Goal: Task Accomplishment & Management: Complete application form

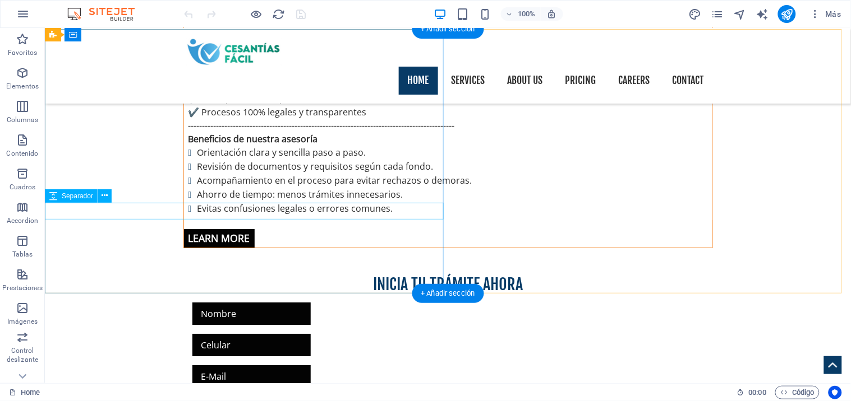
scroll to position [810, 0]
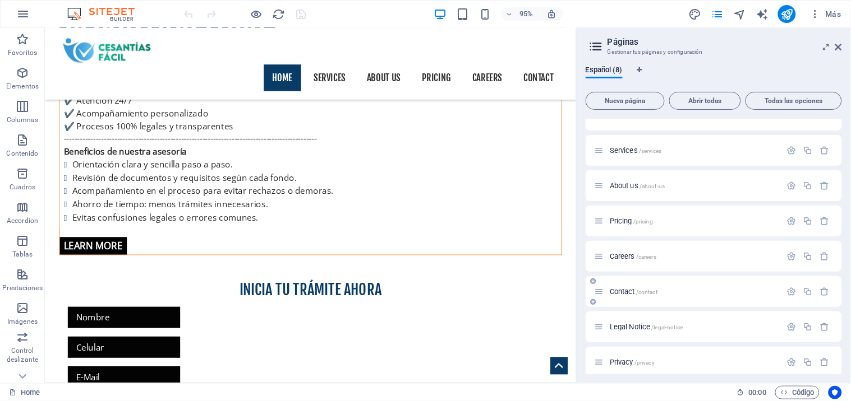
scroll to position [26, 0]
click at [628, 355] on span "Privacy /privacy" at bounding box center [632, 356] width 45 height 8
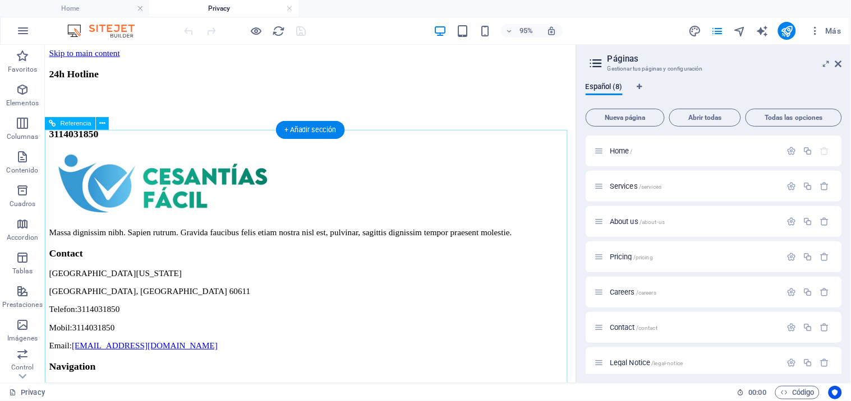
scroll to position [0, 0]
click at [839, 63] on icon at bounding box center [838, 63] width 7 height 9
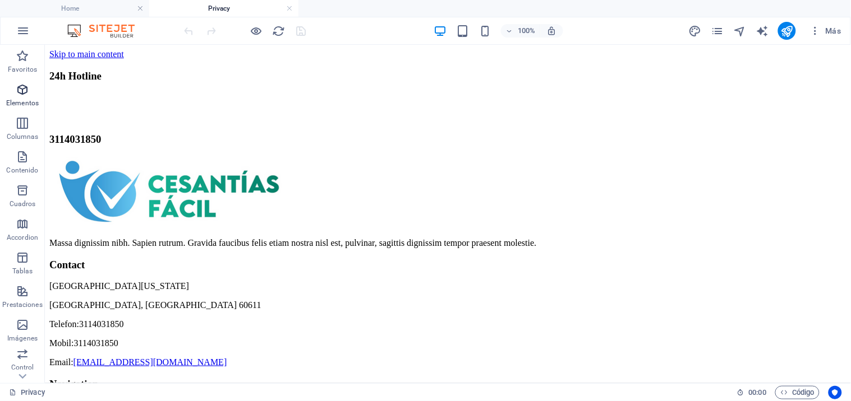
click at [24, 98] on span "Elementos" at bounding box center [22, 96] width 45 height 27
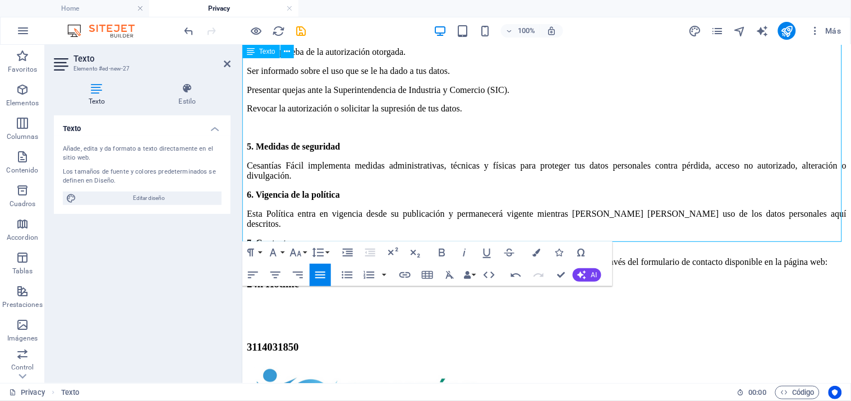
scroll to position [498, 0]
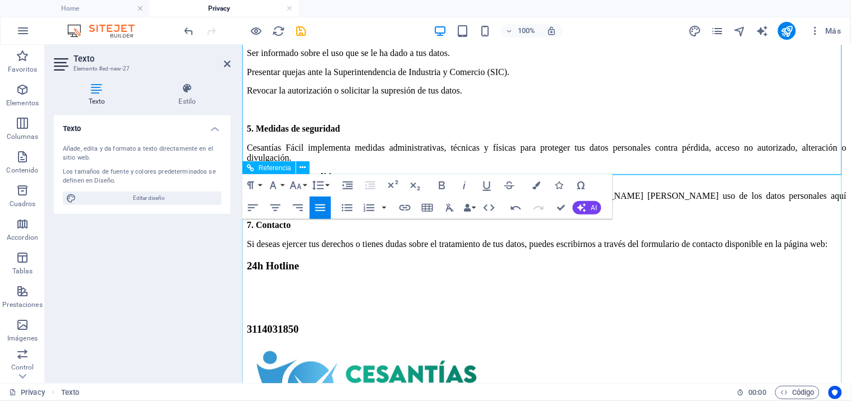
drag, startPoint x: 763, startPoint y: 252, endPoint x: 958, endPoint y: 252, distance: 195.7
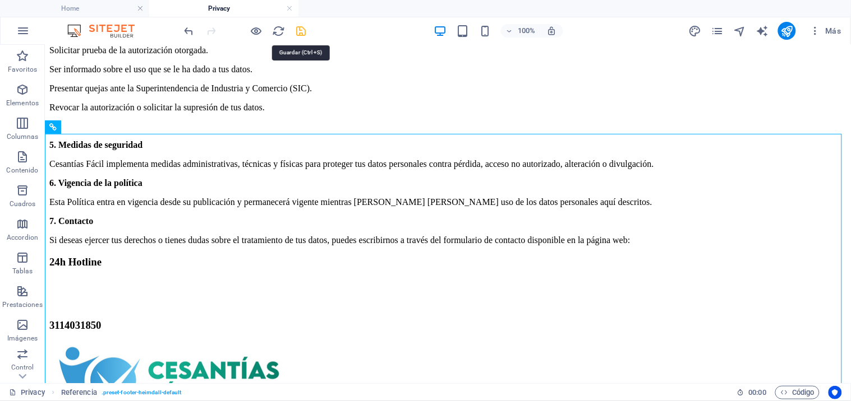
click at [302, 34] on icon "save" at bounding box center [301, 31] width 13 height 13
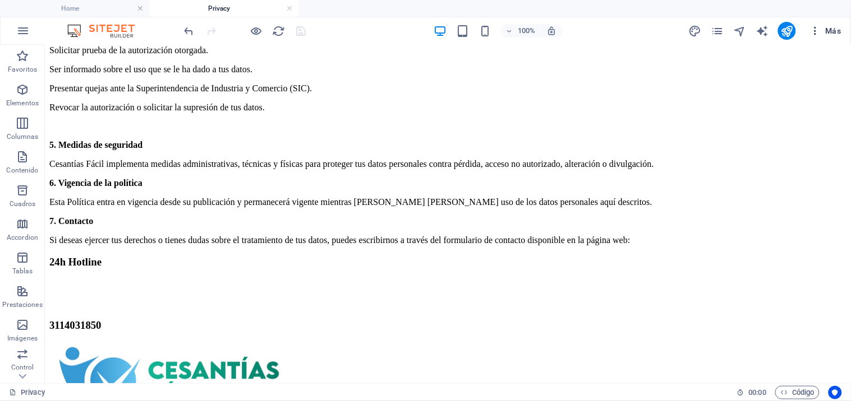
click at [834, 31] on span "Más" at bounding box center [825, 30] width 32 height 11
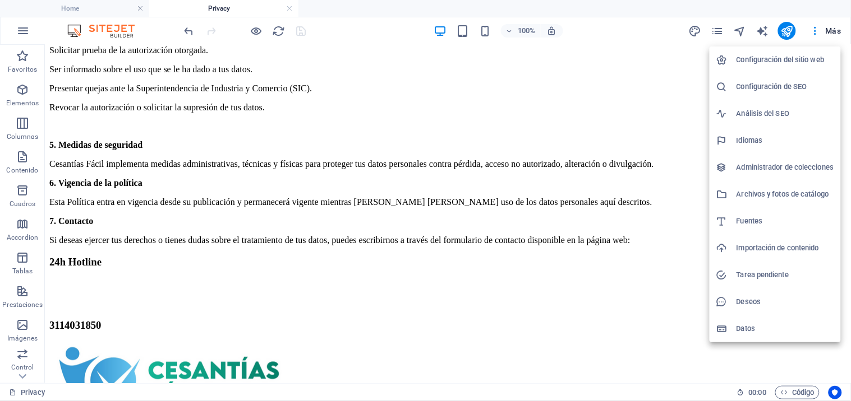
drag, startPoint x: 787, startPoint y: 58, endPoint x: 692, endPoint y: 147, distance: 130.5
click at [787, 58] on h6 "Configuración del sitio web" at bounding box center [785, 59] width 98 height 13
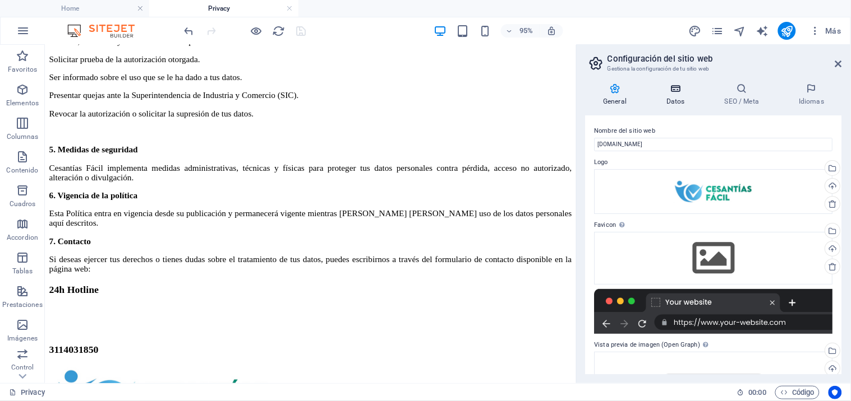
click at [677, 104] on h4 "Datos" at bounding box center [678, 95] width 58 height 24
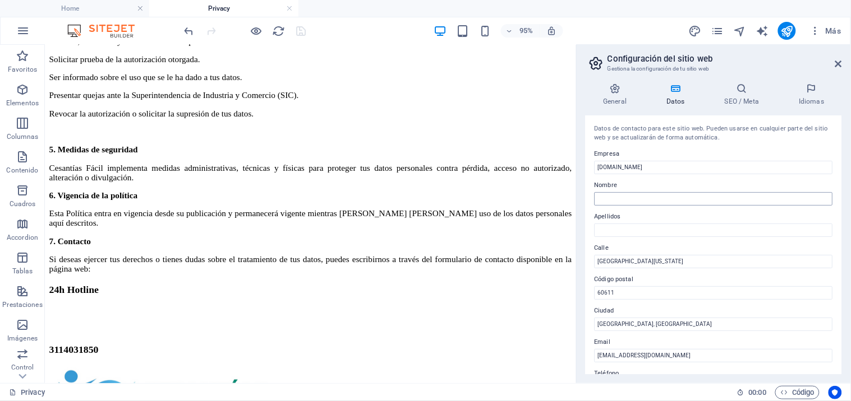
scroll to position [62, 0]
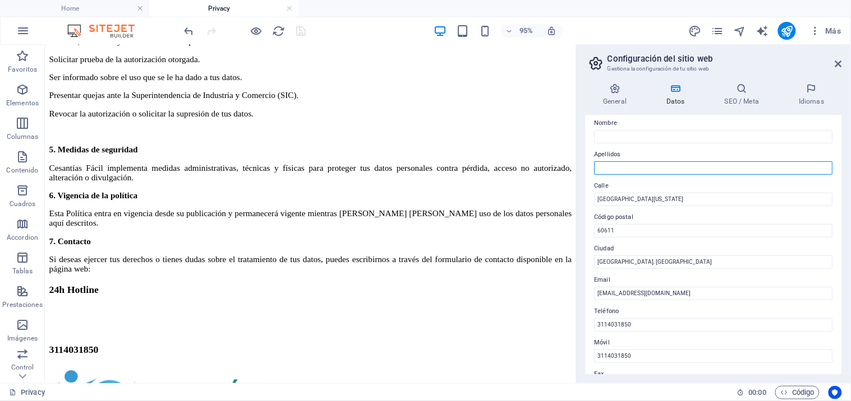
click at [626, 168] on input "Apellidos" at bounding box center [713, 167] width 238 height 13
type input "Adrea"
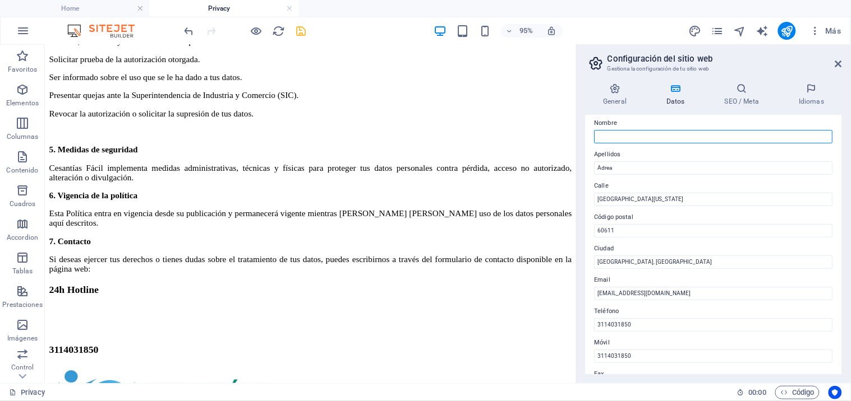
click at [629, 137] on input "Nombre" at bounding box center [713, 136] width 238 height 13
type input "[PERSON_NAME]"
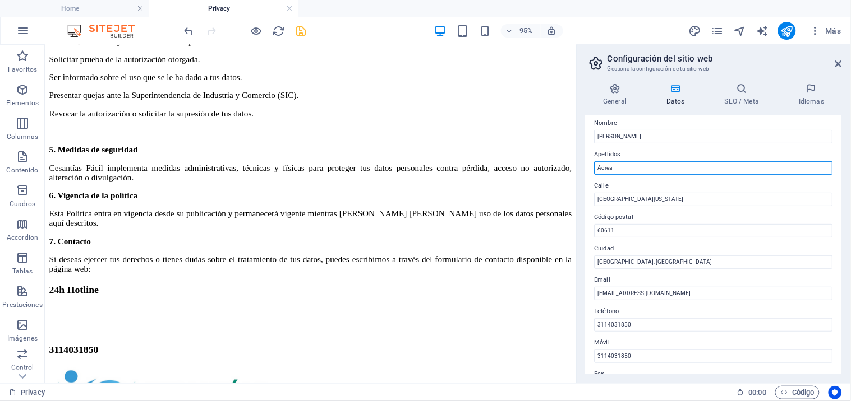
click at [625, 167] on input "Adrea" at bounding box center [713, 167] width 238 height 13
type input "A"
type input "[PERSON_NAME]"
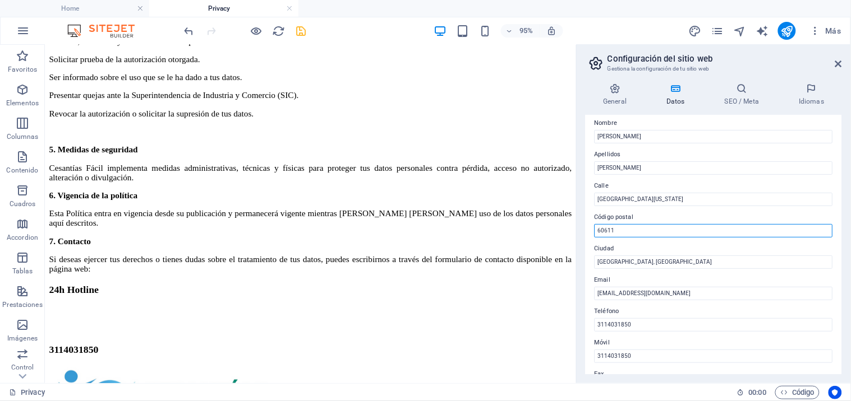
click at [629, 233] on input "60611" at bounding box center [713, 230] width 238 height 13
type input "660004"
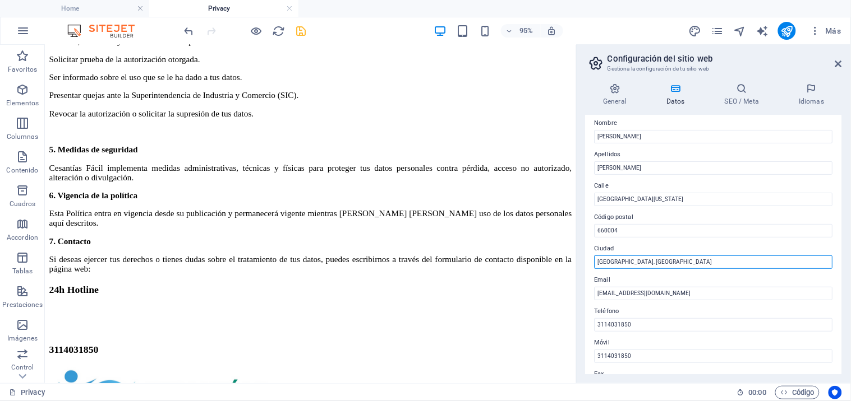
click at [638, 262] on input "[GEOGRAPHIC_DATA], [GEOGRAPHIC_DATA]" at bounding box center [713, 262] width 238 height 13
type input "[PERSON_NAME]"
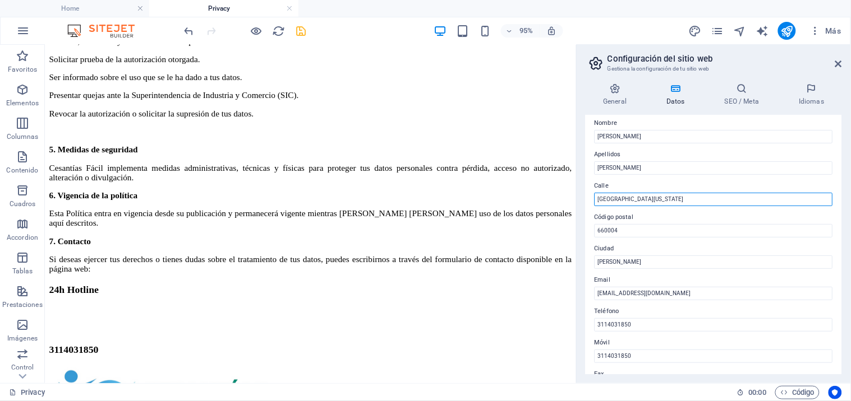
click at [693, 200] on input "[GEOGRAPHIC_DATA][US_STATE]" at bounding box center [713, 199] width 238 height 13
paste input "Cra 3 C 59A 73"
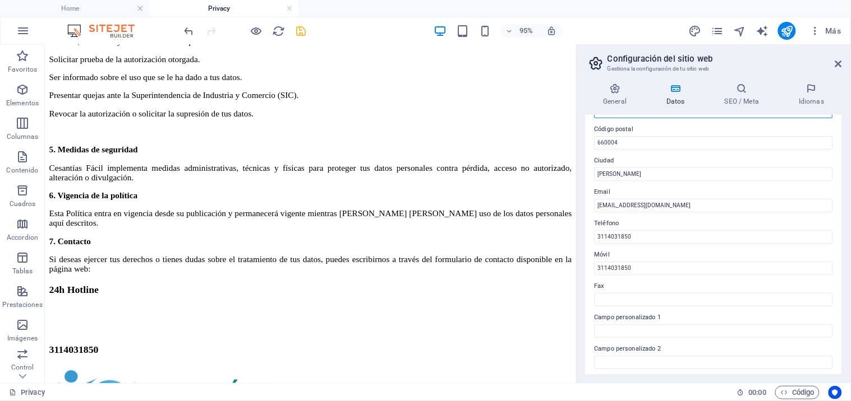
scroll to position [29, 0]
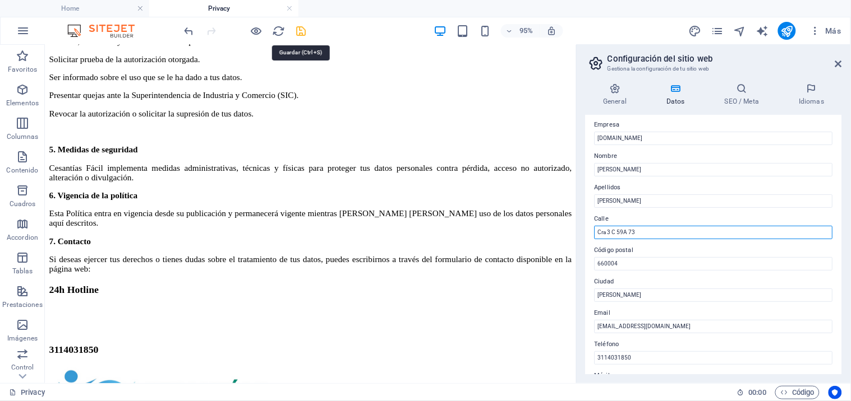
type input "Cra 3 C 59A 73"
click at [301, 30] on icon "save" at bounding box center [301, 31] width 13 height 13
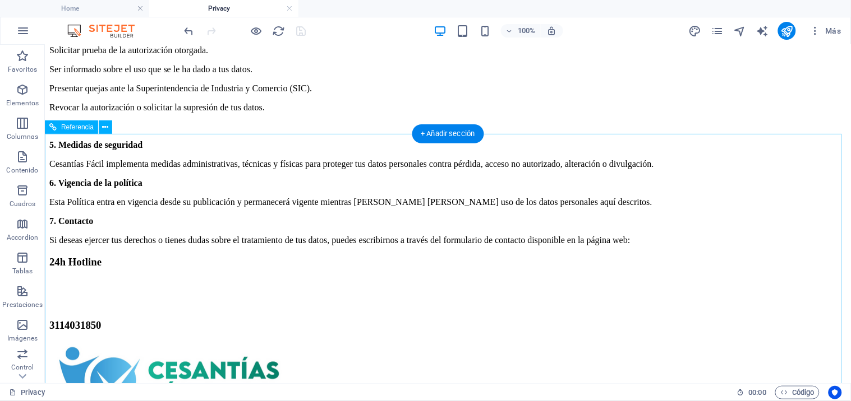
drag, startPoint x: 393, startPoint y: 248, endPoint x: 235, endPoint y: 256, distance: 158.3
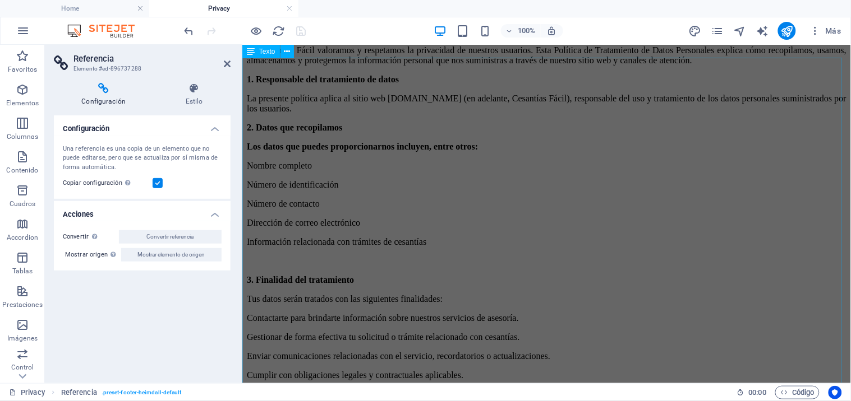
scroll to position [76, 0]
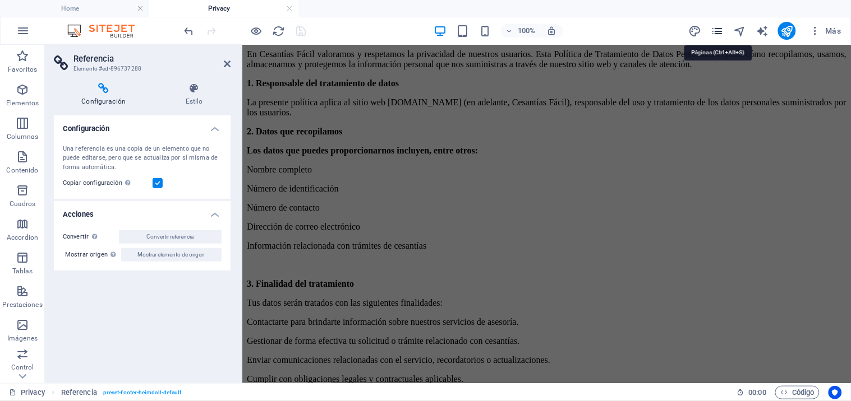
click at [712, 31] on icon "pages" at bounding box center [717, 31] width 13 height 13
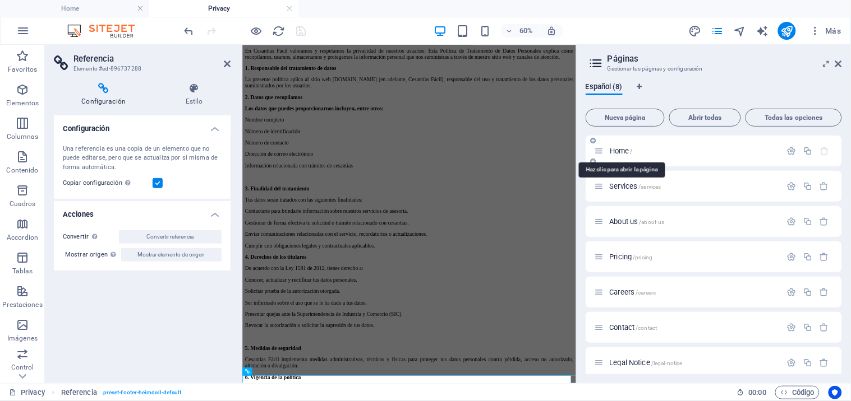
click at [617, 152] on span "Home /" at bounding box center [621, 151] width 23 height 8
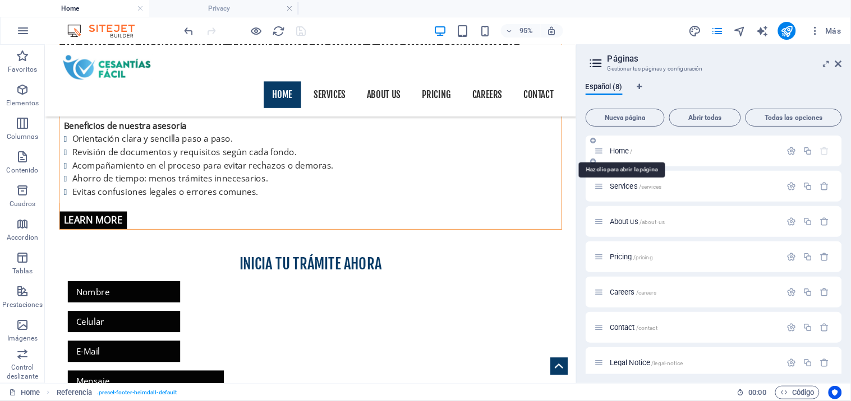
scroll to position [0, 0]
drag, startPoint x: 837, startPoint y: 63, endPoint x: 737, endPoint y: 48, distance: 100.5
click at [837, 63] on icon at bounding box center [838, 63] width 7 height 9
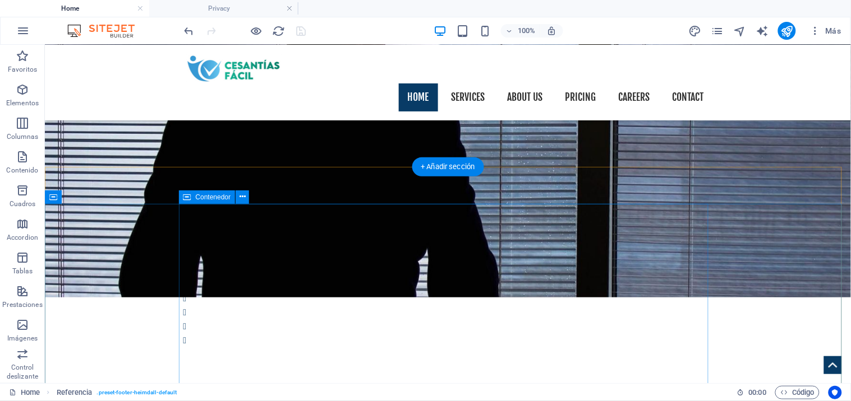
scroll to position [1866, 0]
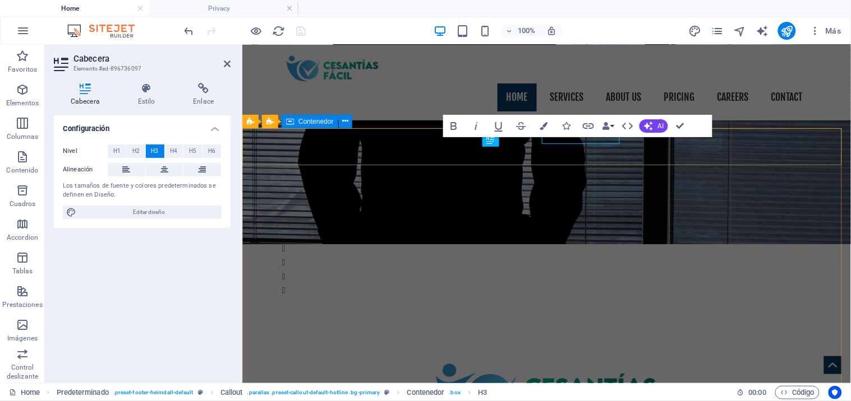
scroll to position [1877, 0]
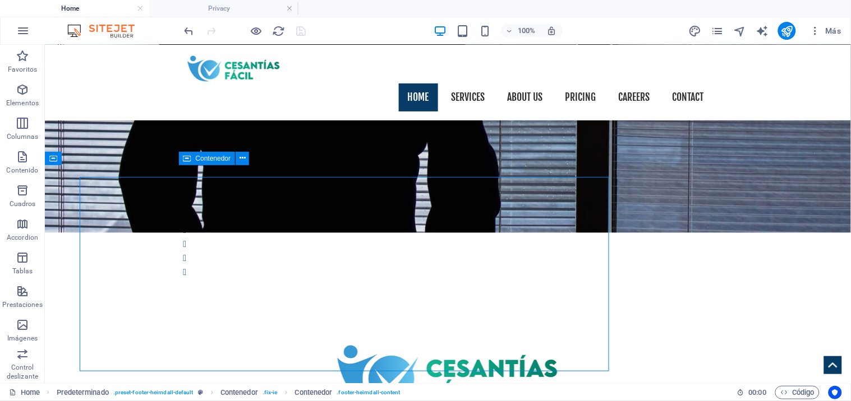
scroll to position [1866, 0]
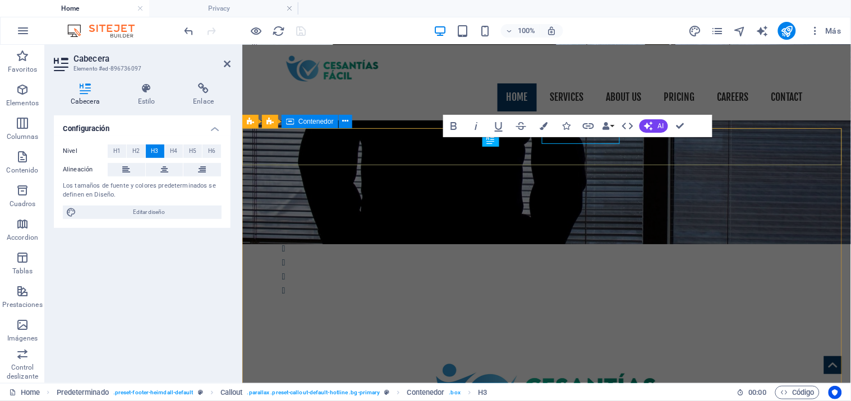
scroll to position [1877, 0]
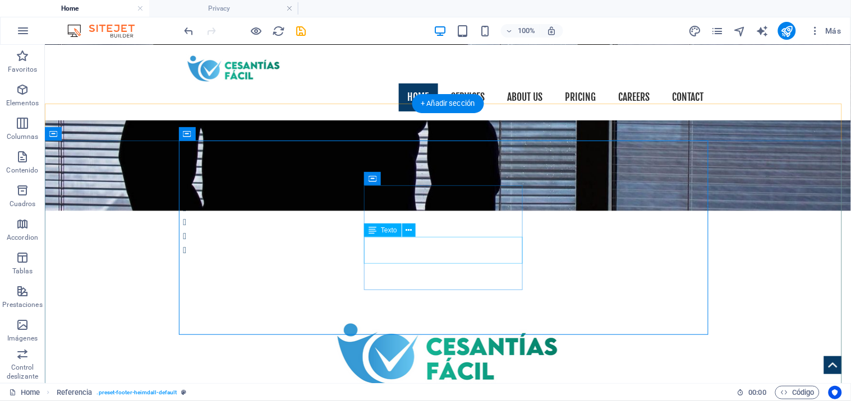
scroll to position [1928, 0]
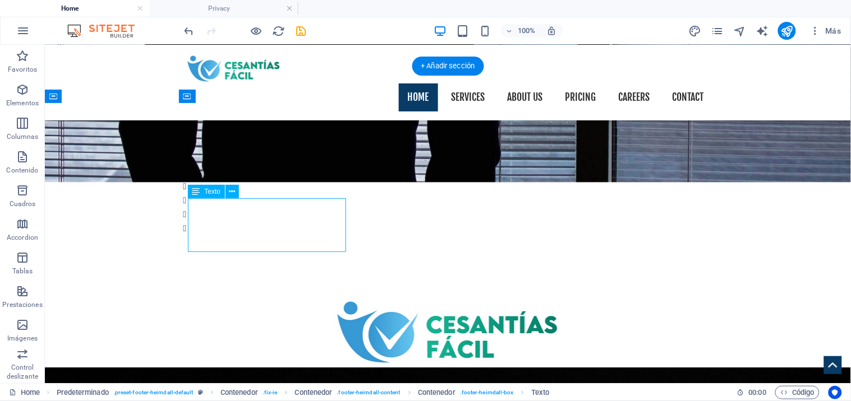
scroll to position [1940, 0]
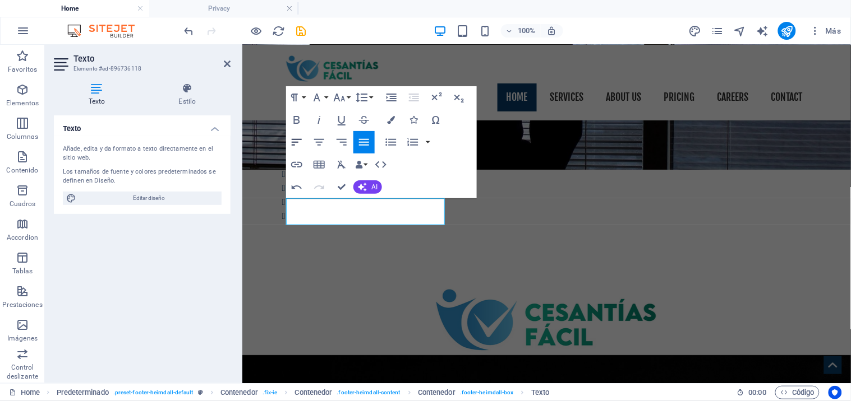
click at [295, 141] on icon "button" at bounding box center [296, 142] width 13 height 13
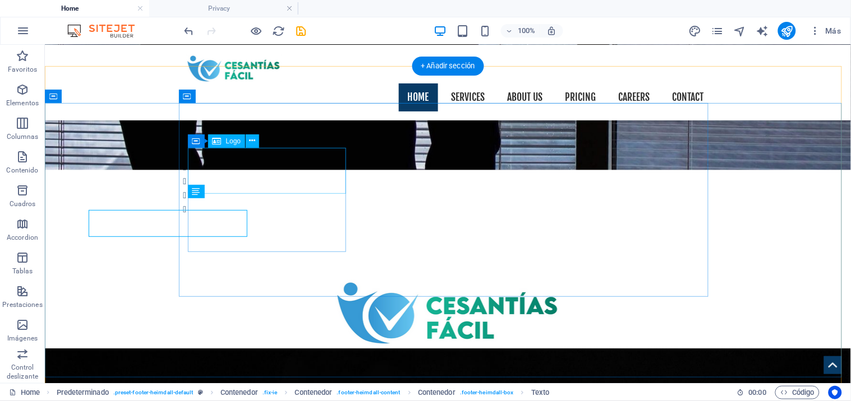
scroll to position [1928, 0]
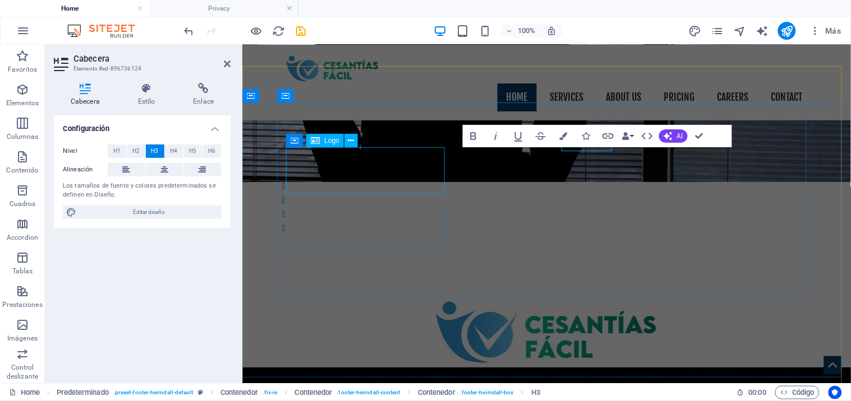
scroll to position [1940, 0]
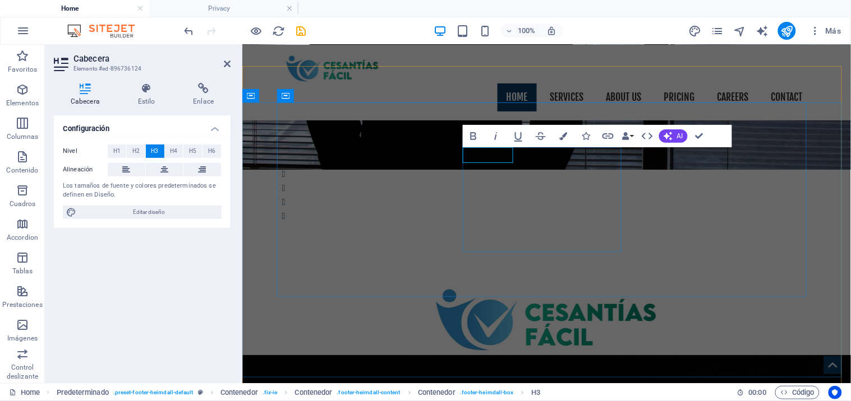
click at [301, 30] on icon "save" at bounding box center [301, 31] width 13 height 13
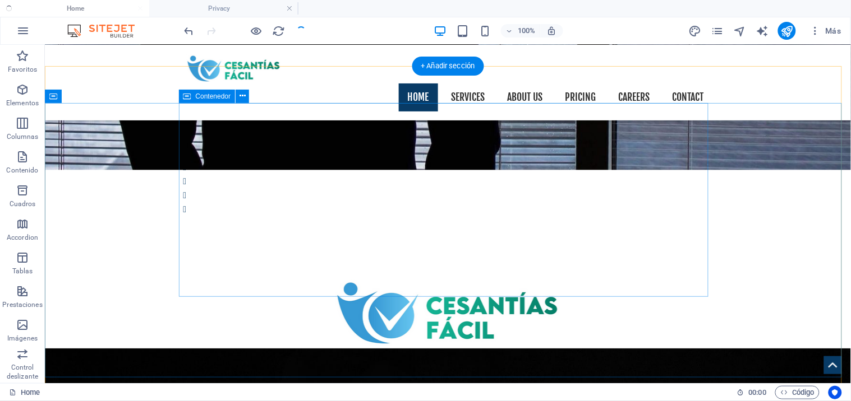
scroll to position [1928, 0]
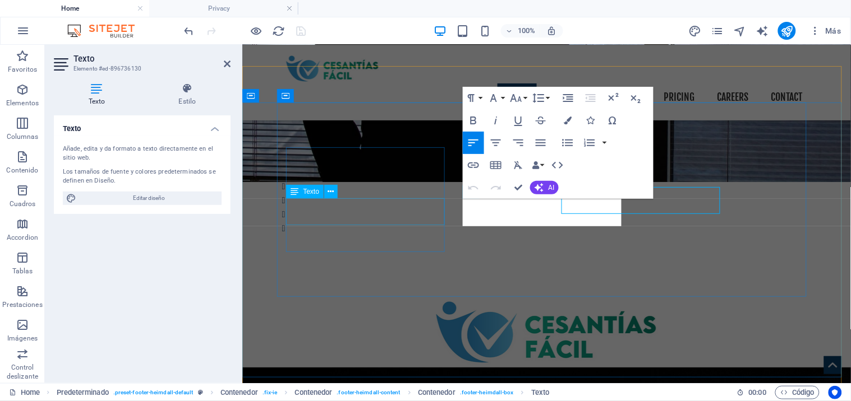
scroll to position [1940, 0]
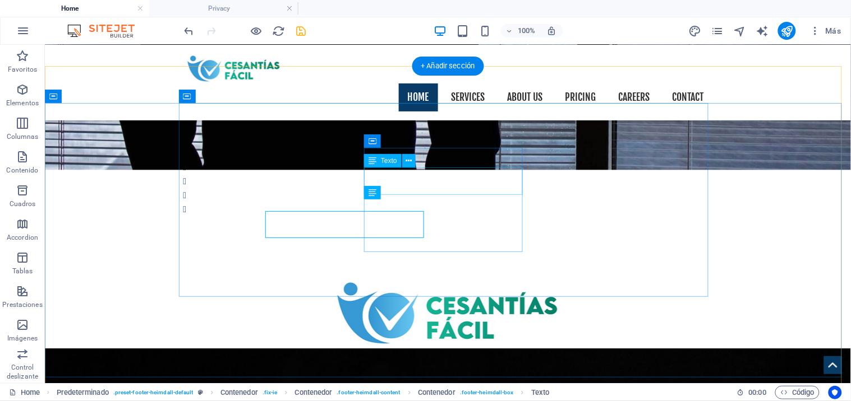
scroll to position [1928, 0]
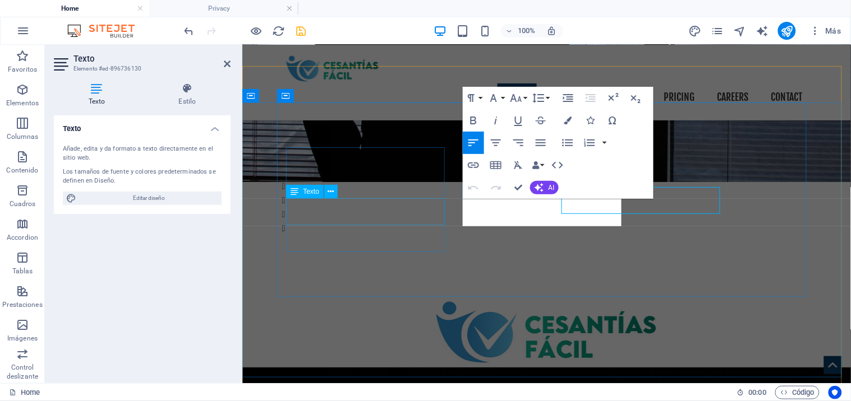
scroll to position [1940, 0]
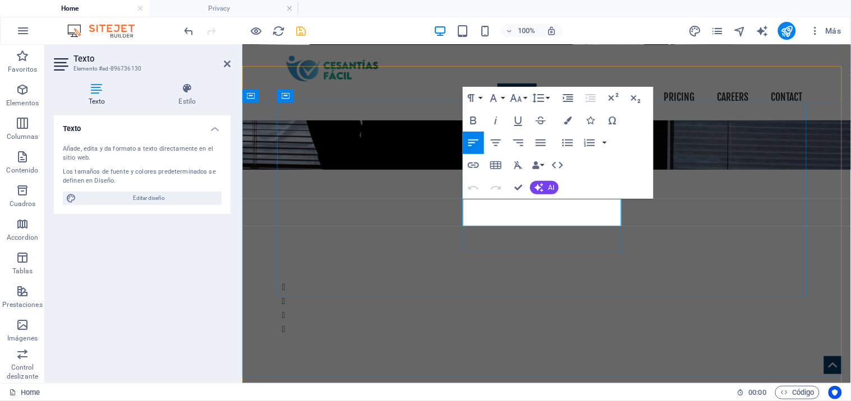
scroll to position [1756, 0]
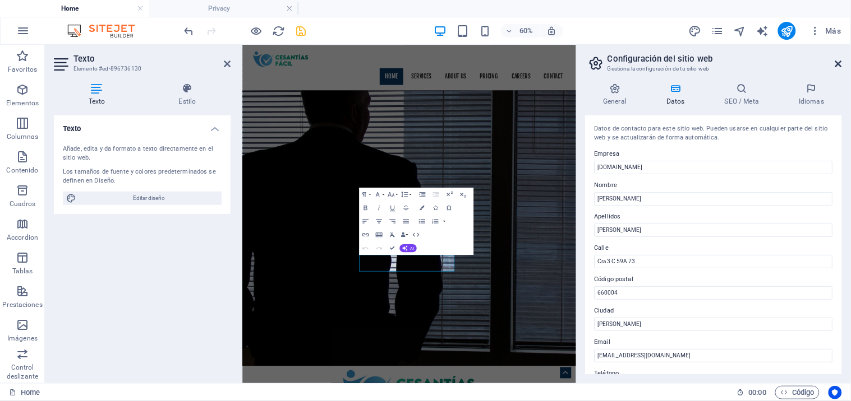
click at [838, 63] on icon at bounding box center [838, 63] width 7 height 9
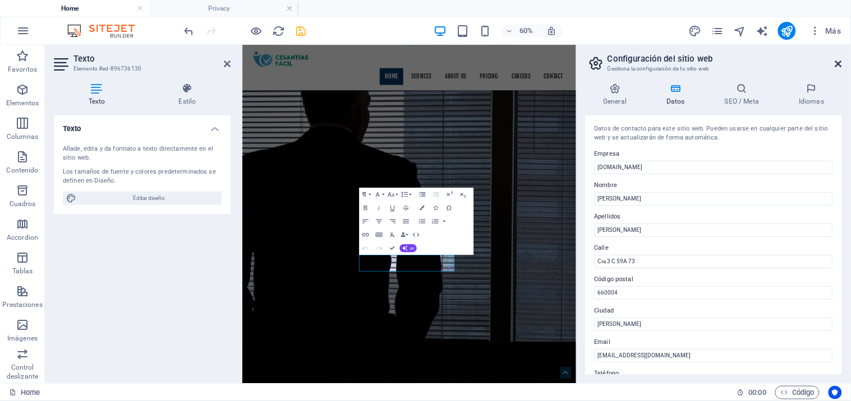
scroll to position [1939, 0]
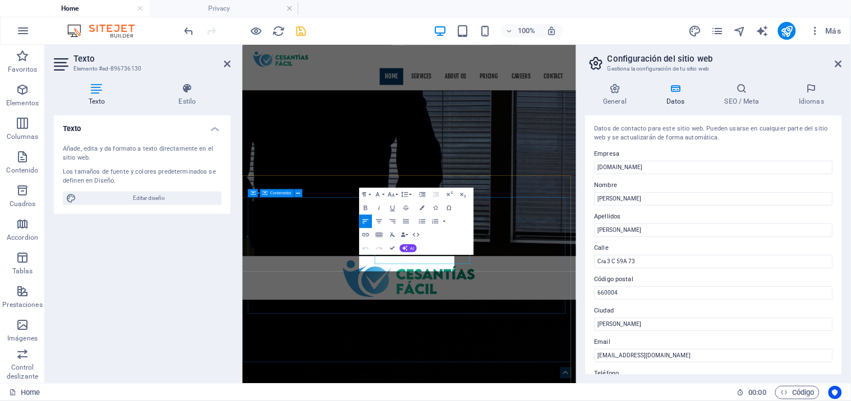
scroll to position [1756, 0]
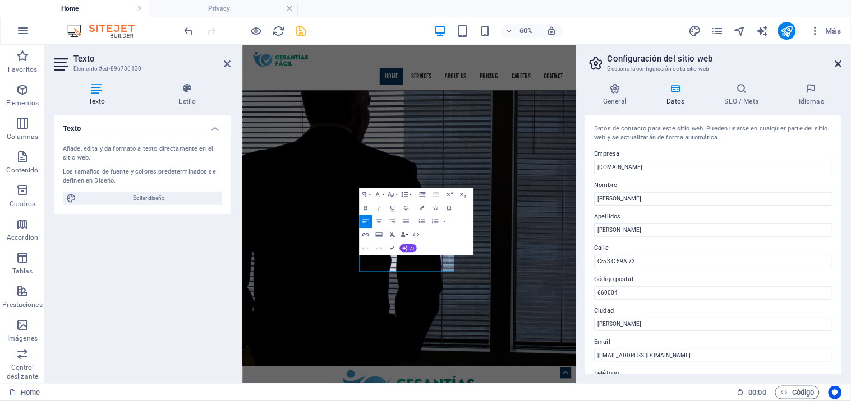
click at [841, 62] on icon at bounding box center [838, 63] width 7 height 9
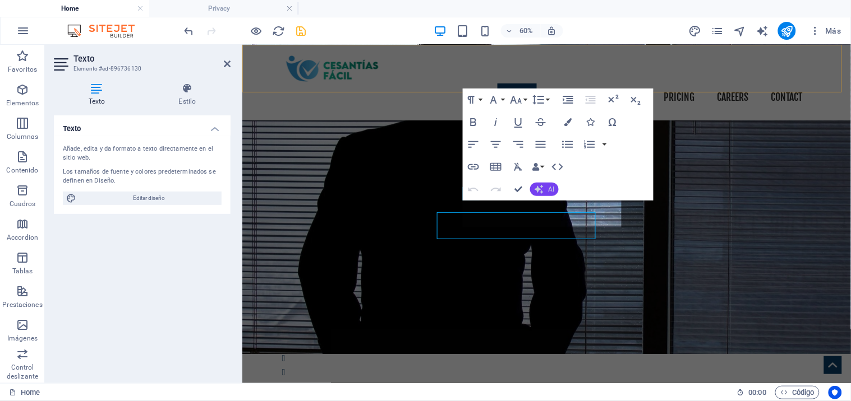
scroll to position [1939, 0]
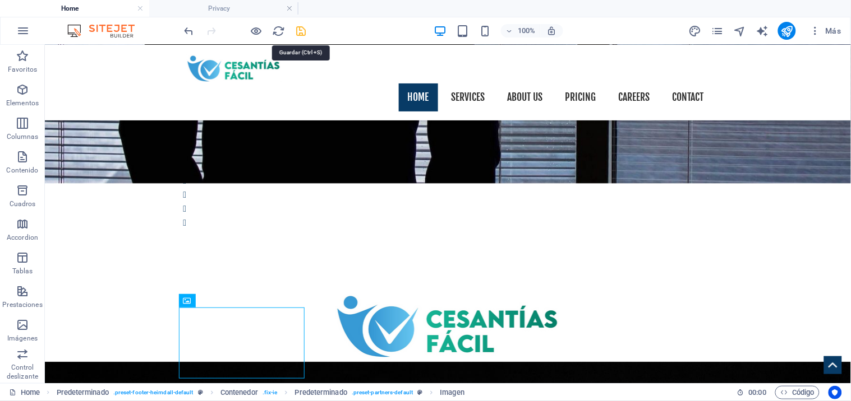
click at [301, 29] on icon "save" at bounding box center [301, 31] width 13 height 13
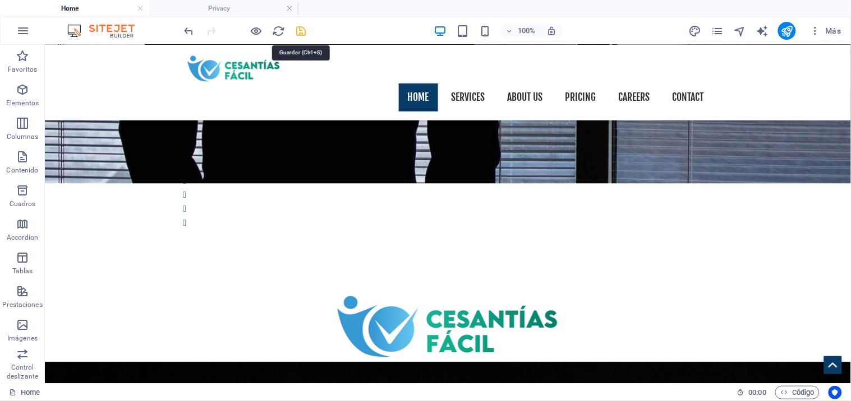
click at [305, 31] on icon "save" at bounding box center [301, 31] width 13 height 13
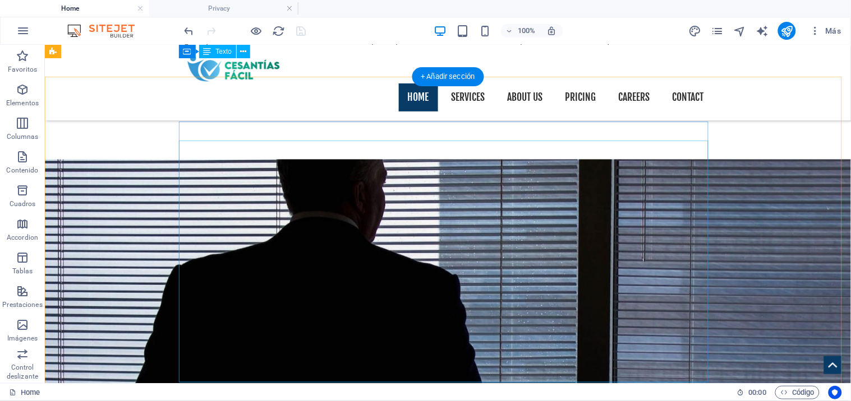
scroll to position [1553, 0]
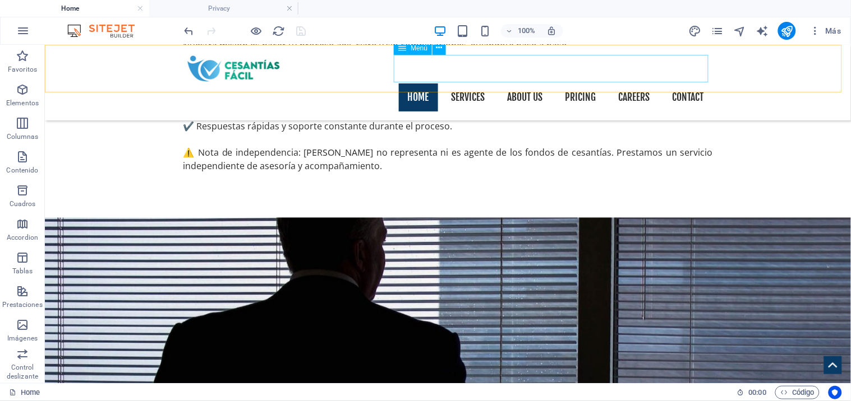
click at [587, 83] on nav "Home Services About us Pricing Careers Contact" at bounding box center [447, 97] width 529 height 28
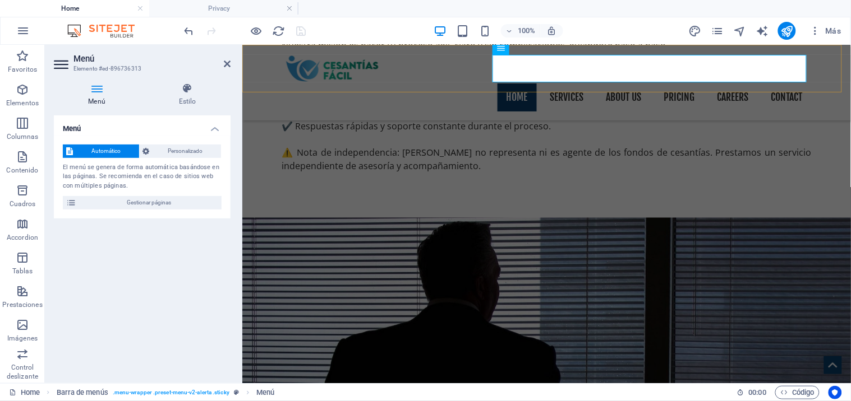
scroll to position [1565, 0]
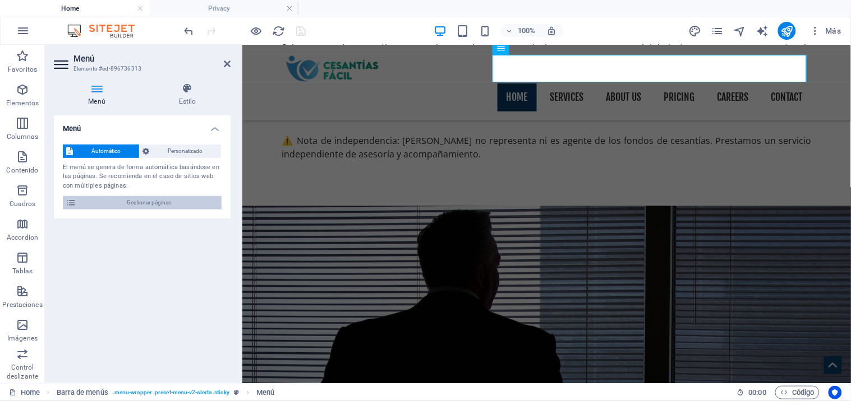
click at [163, 204] on span "Gestionar páginas" at bounding box center [149, 202] width 139 height 13
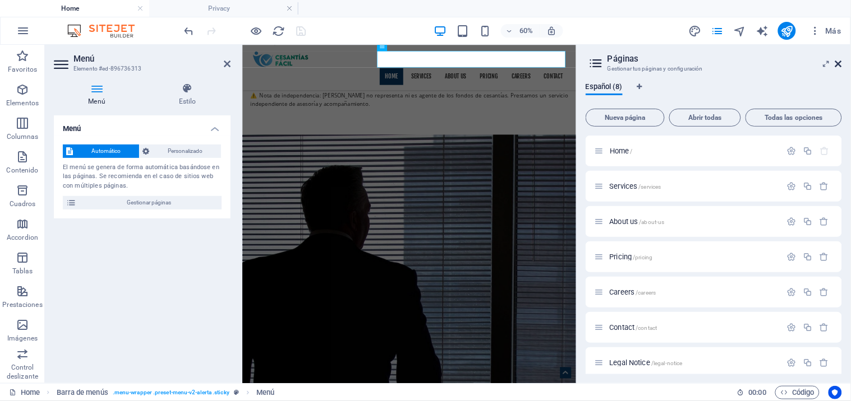
click at [839, 62] on icon at bounding box center [838, 63] width 7 height 9
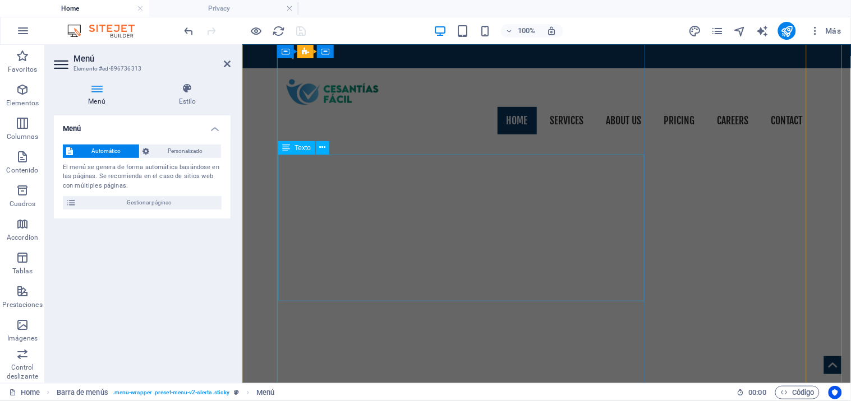
scroll to position [0, 0]
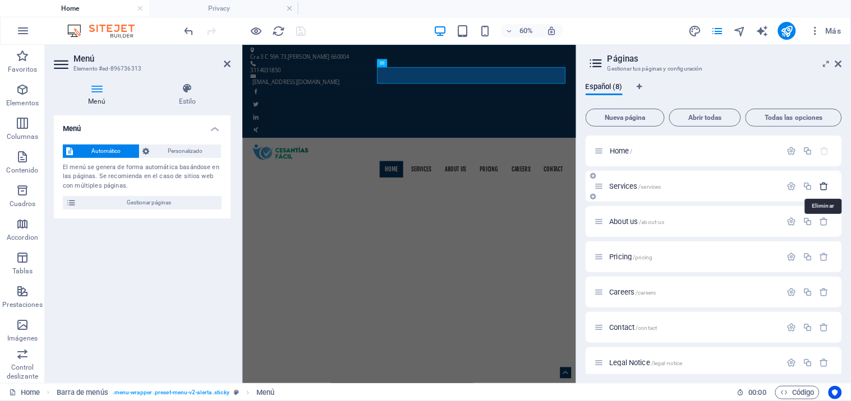
click at [825, 188] on icon "button" at bounding box center [825, 187] width 10 height 10
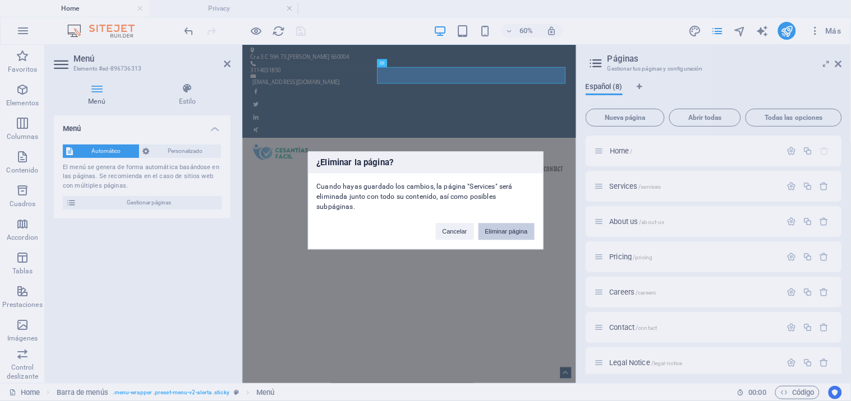
click at [529, 228] on button "Eliminar página" at bounding box center [506, 232] width 56 height 17
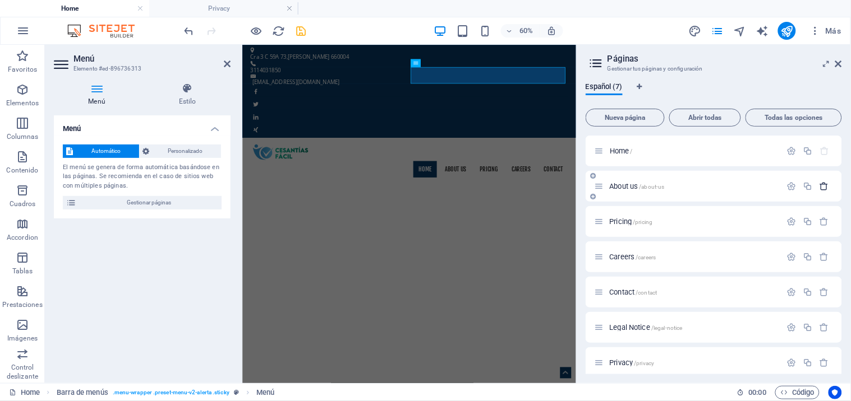
click at [823, 188] on icon "button" at bounding box center [825, 187] width 10 height 10
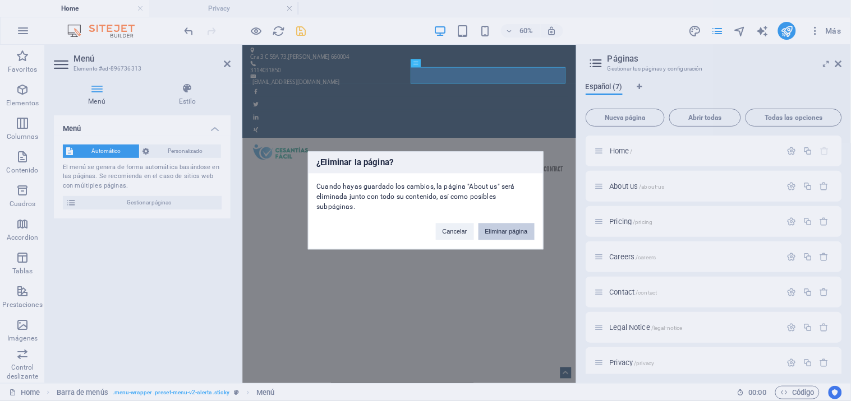
click at [518, 230] on button "Eliminar página" at bounding box center [506, 232] width 56 height 17
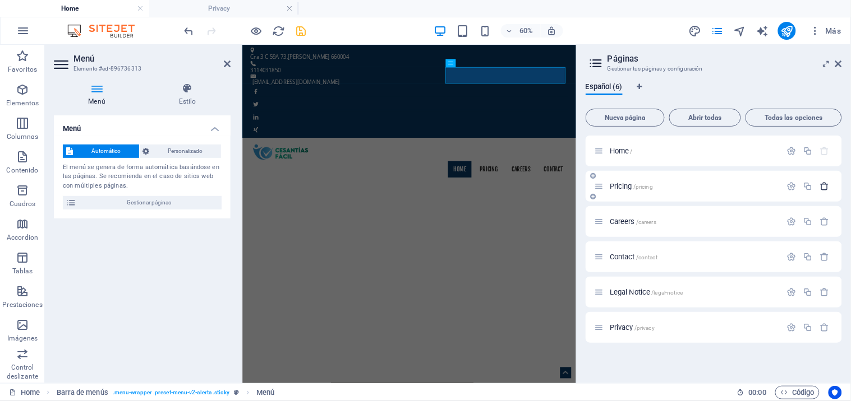
click at [825, 188] on icon "button" at bounding box center [825, 187] width 10 height 10
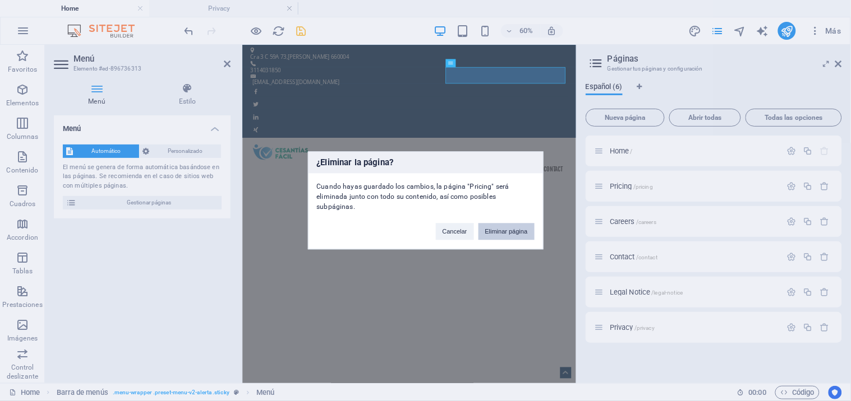
click at [513, 228] on button "Eliminar página" at bounding box center [506, 232] width 56 height 17
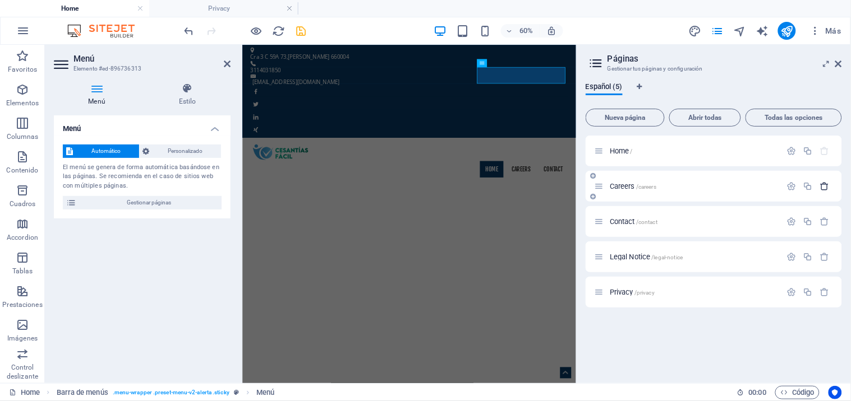
click at [825, 182] on icon "button" at bounding box center [825, 187] width 10 height 10
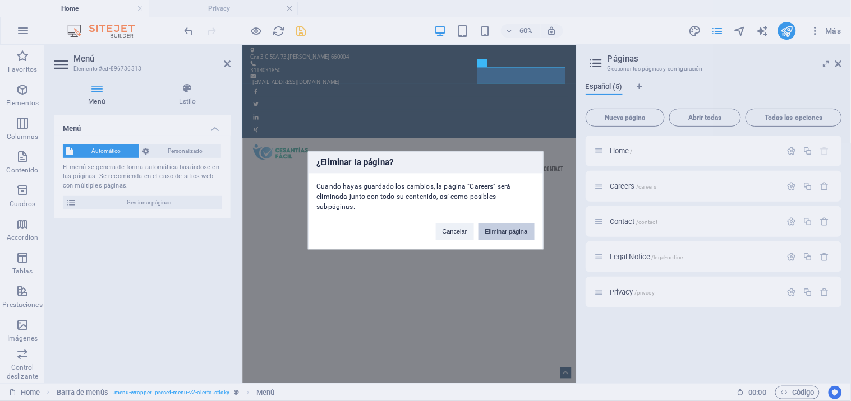
click at [518, 228] on button "Eliminar página" at bounding box center [506, 232] width 56 height 17
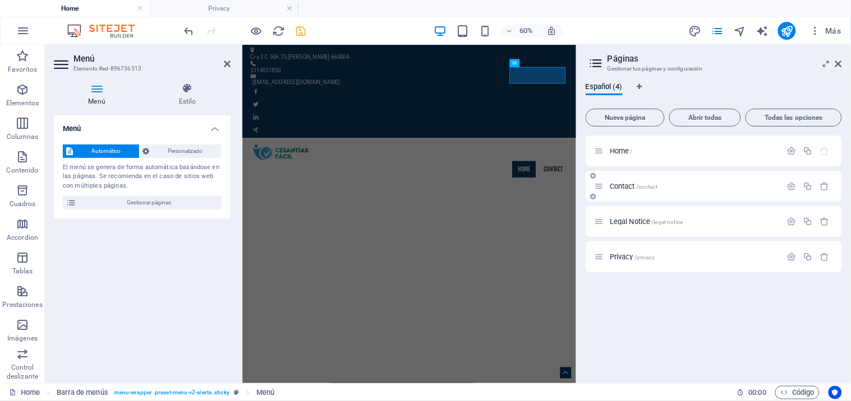
click at [618, 183] on span "Contact /contact" at bounding box center [634, 186] width 48 height 8
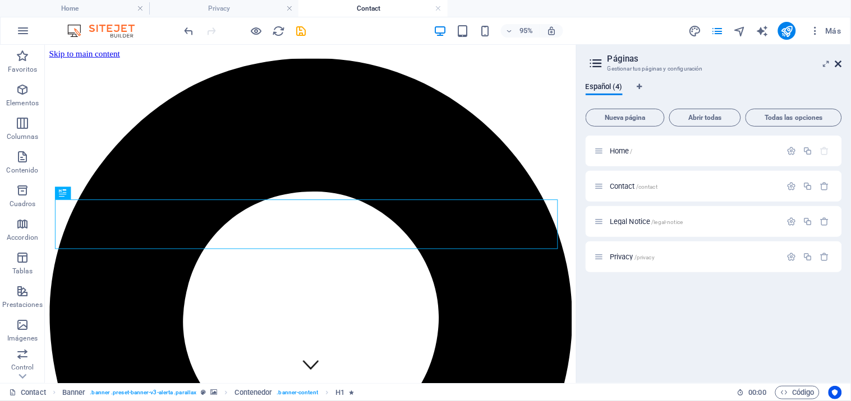
click at [840, 64] on icon at bounding box center [838, 63] width 7 height 9
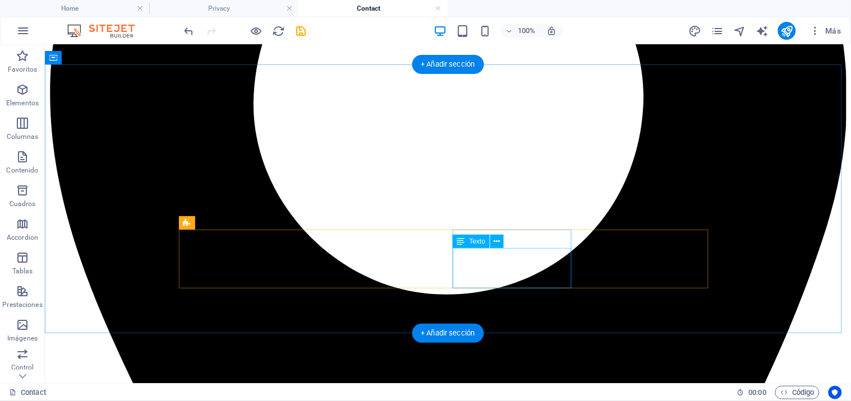
scroll to position [373, 0]
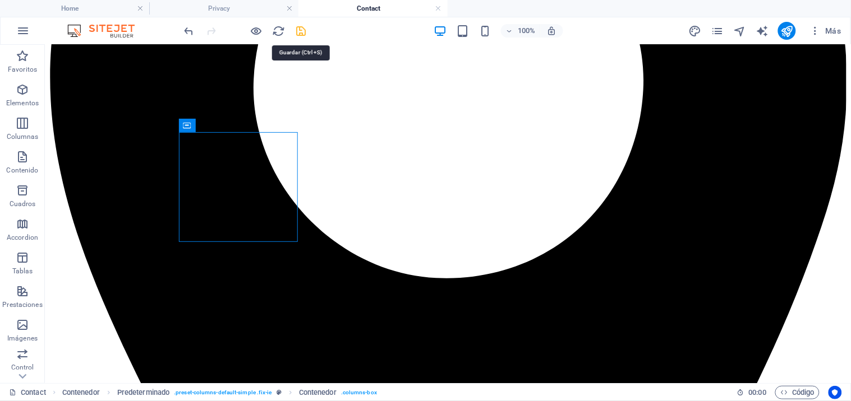
click at [298, 31] on icon "save" at bounding box center [301, 31] width 13 height 13
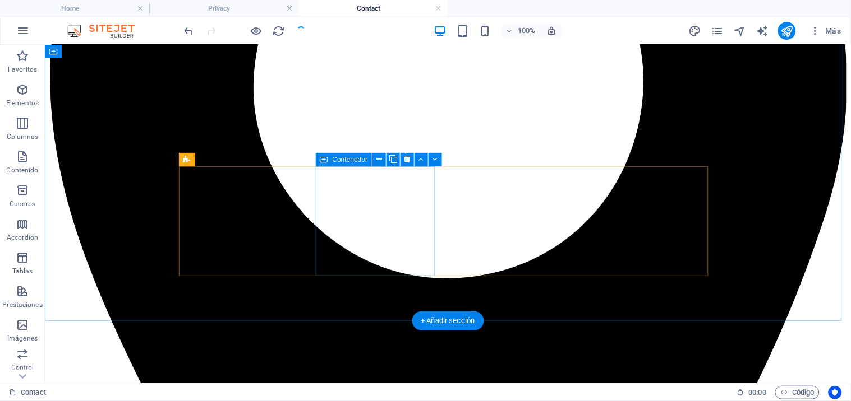
scroll to position [311, 0]
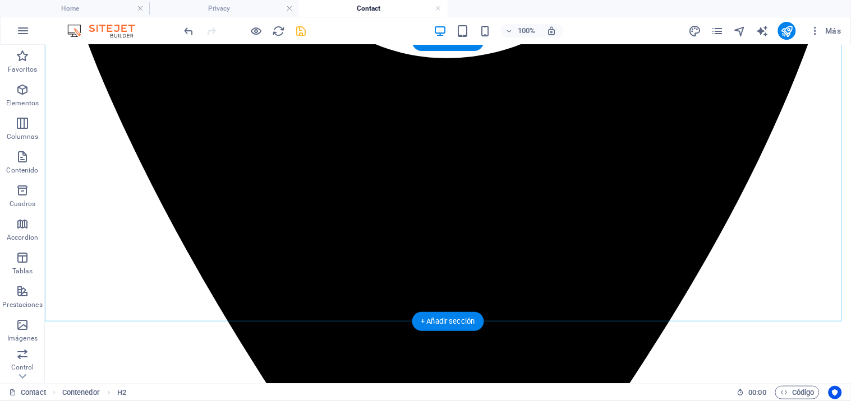
scroll to position [623, 0]
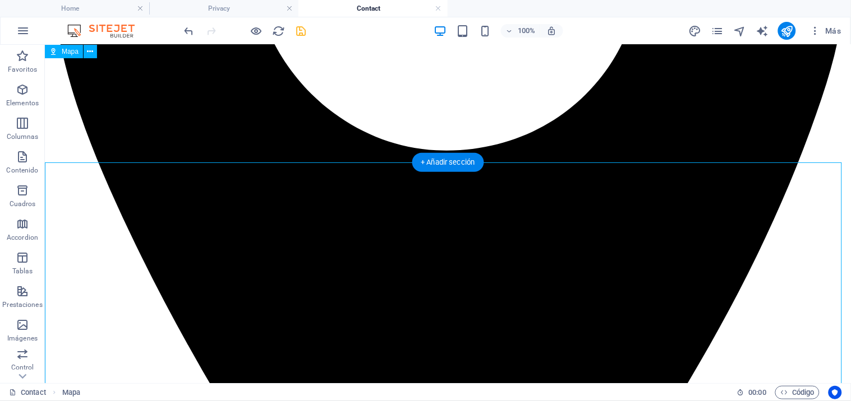
scroll to position [498, 0]
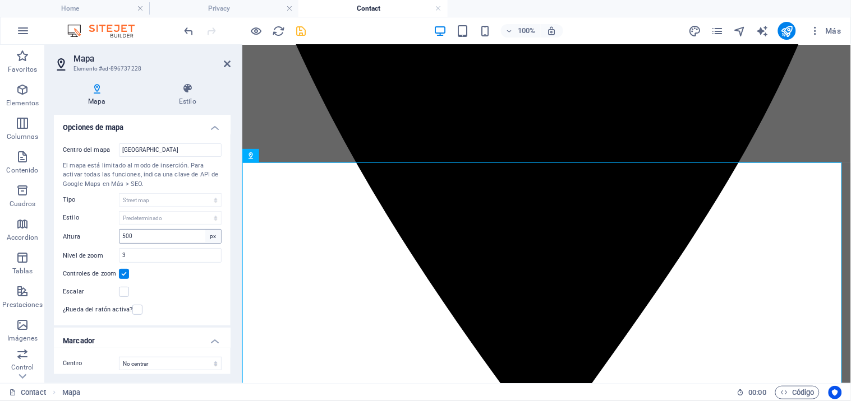
scroll to position [0, 0]
click at [107, 127] on h4 "Opciones de mapa" at bounding box center [142, 126] width 177 height 20
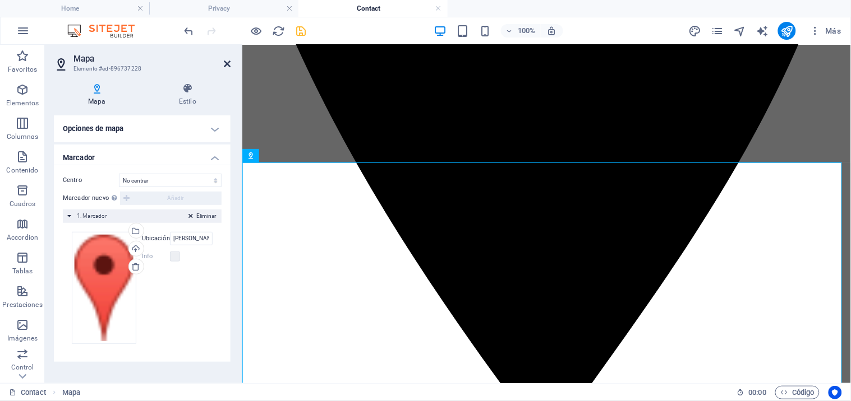
click at [229, 63] on icon at bounding box center [227, 63] width 7 height 9
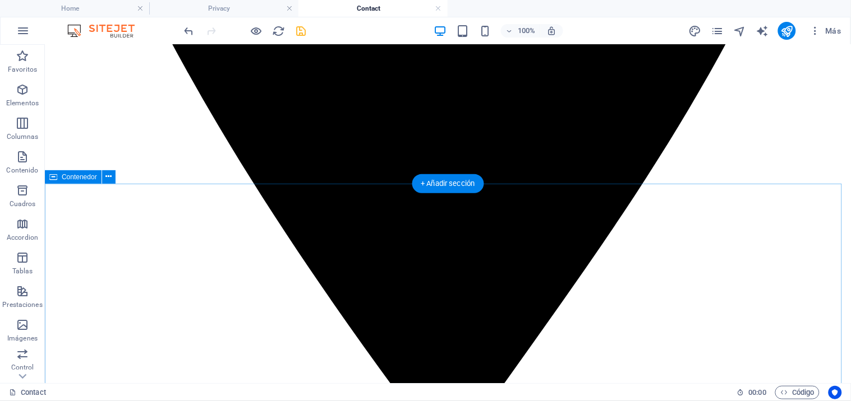
scroll to position [747, 0]
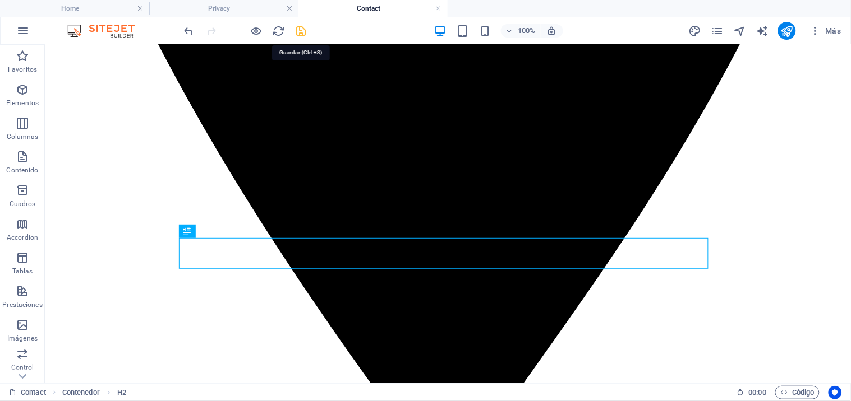
click at [303, 30] on icon "save" at bounding box center [301, 31] width 13 height 13
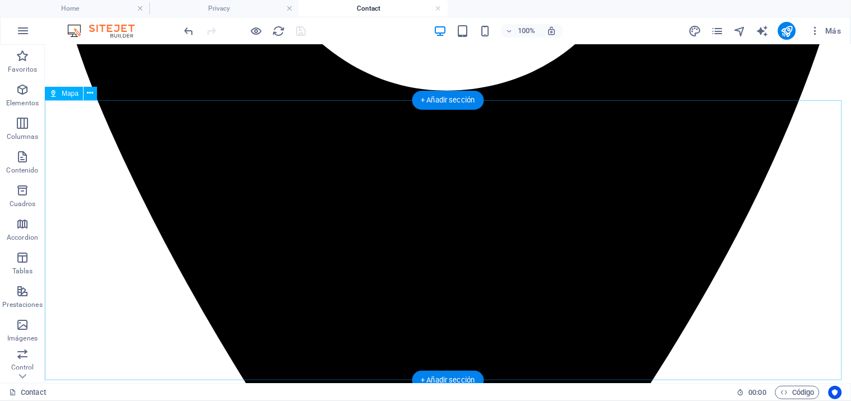
scroll to position [561, 0]
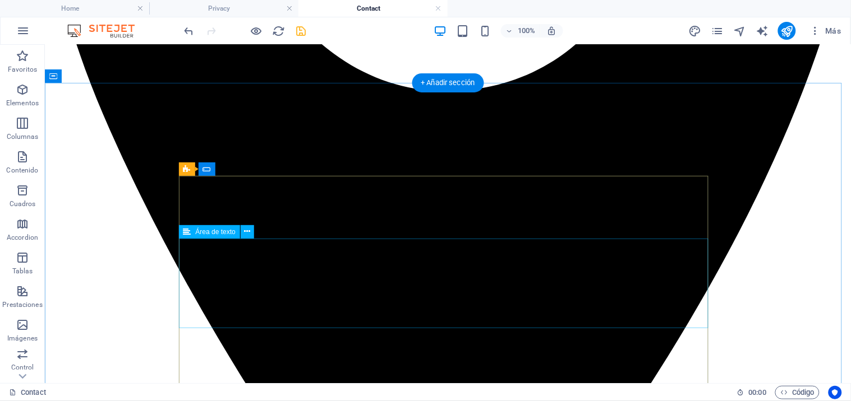
scroll to position [623, 0]
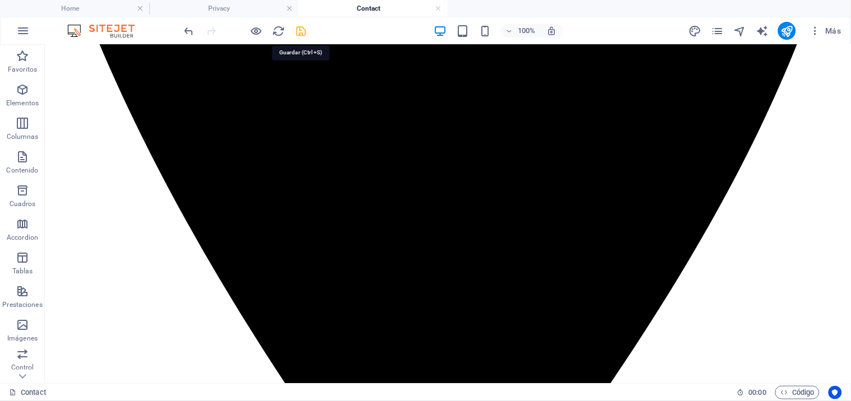
click at [301, 27] on icon "save" at bounding box center [301, 31] width 13 height 13
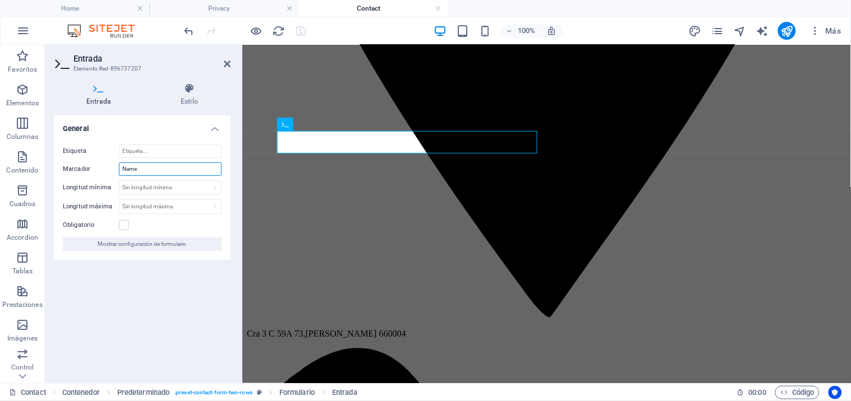
click at [152, 169] on input "Name" at bounding box center [170, 169] width 103 height 13
type input "n"
type input "Nombres y Apellidos"
click at [124, 227] on label at bounding box center [124, 225] width 10 height 10
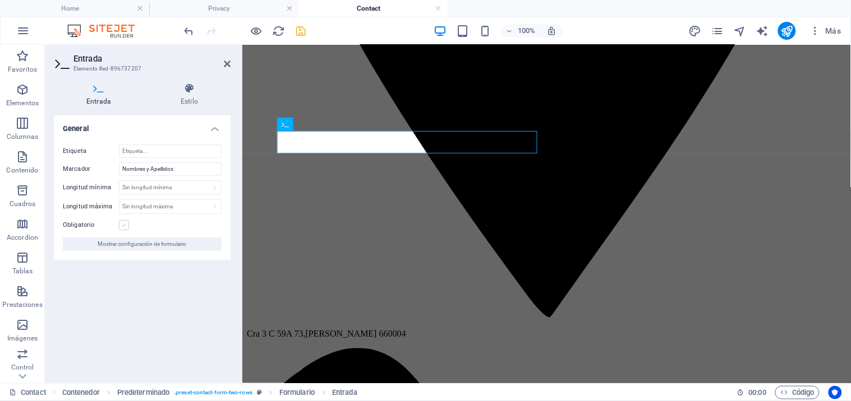
click at [0, 0] on input "Obligatorio" at bounding box center [0, 0] width 0 height 0
click at [228, 63] on icon at bounding box center [227, 63] width 7 height 9
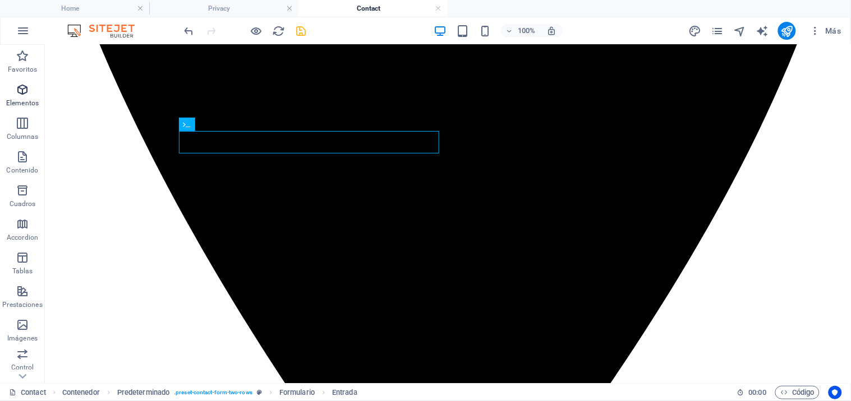
click at [28, 99] on p "Elementos" at bounding box center [22, 103] width 33 height 9
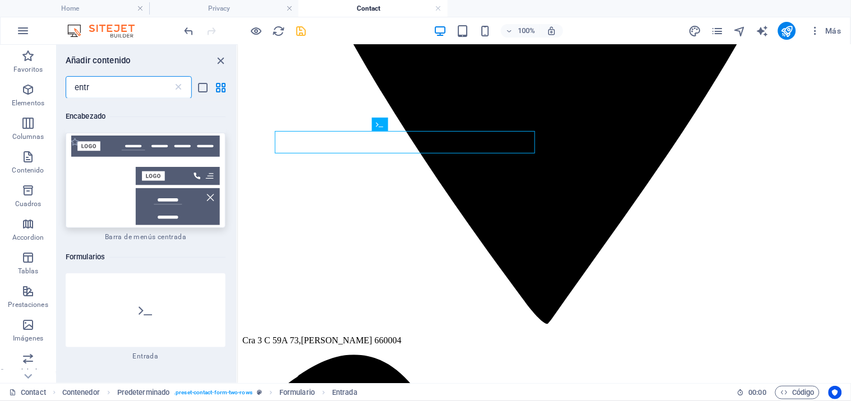
scroll to position [187, 0]
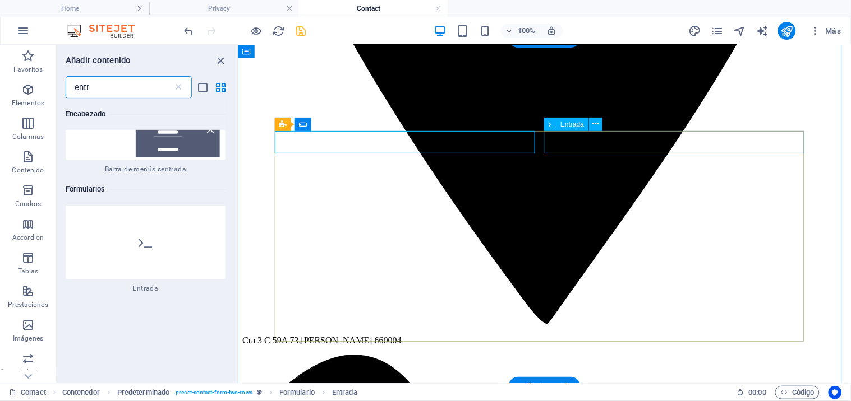
type input "entr"
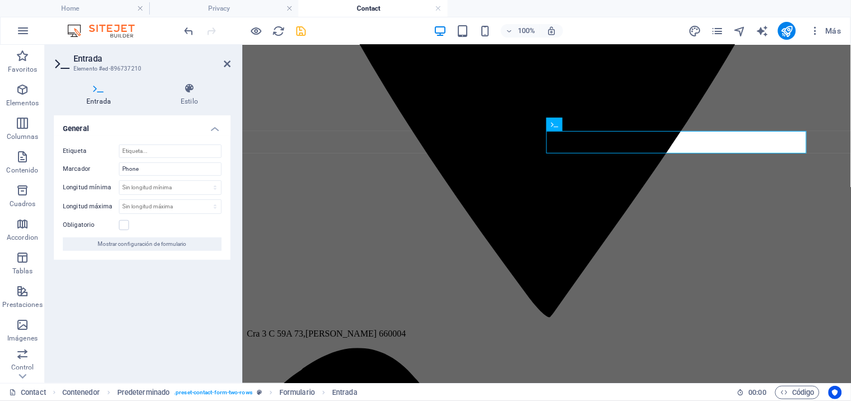
drag, startPoint x: 132, startPoint y: 130, endPoint x: 130, endPoint y: 139, distance: 9.7
click at [131, 131] on h4 "General" at bounding box center [142, 126] width 177 height 20
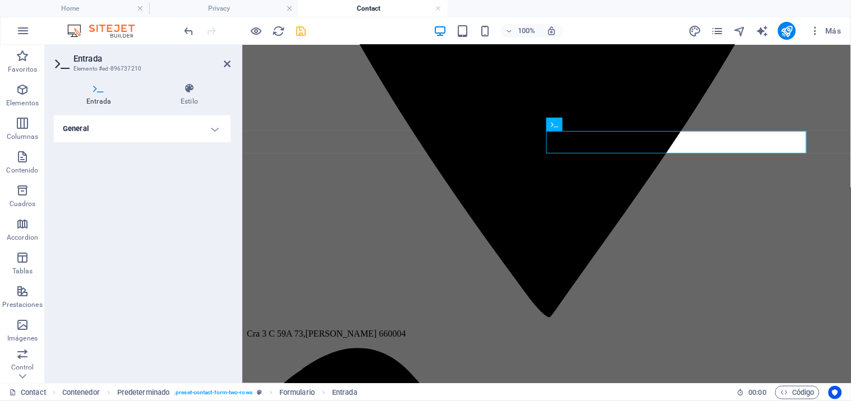
click at [192, 132] on h4 "General" at bounding box center [142, 129] width 177 height 27
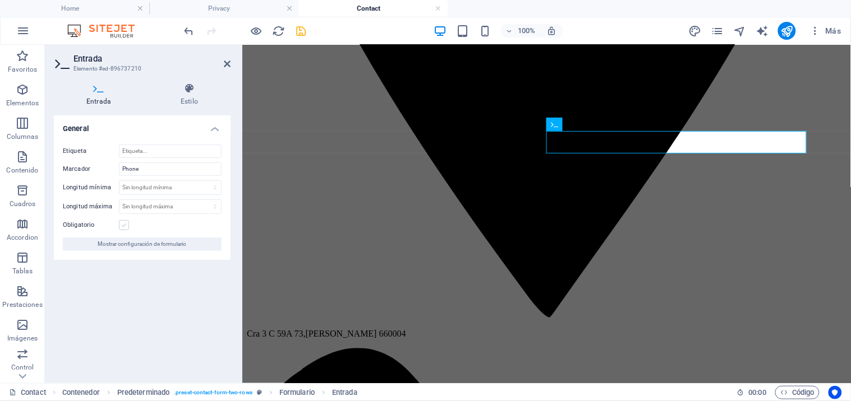
click at [125, 225] on label at bounding box center [124, 225] width 10 height 10
click at [0, 0] on input "Obligatorio" at bounding box center [0, 0] width 0 height 0
click at [146, 172] on input "Phone" at bounding box center [170, 169] width 103 height 13
type input "Cedula"
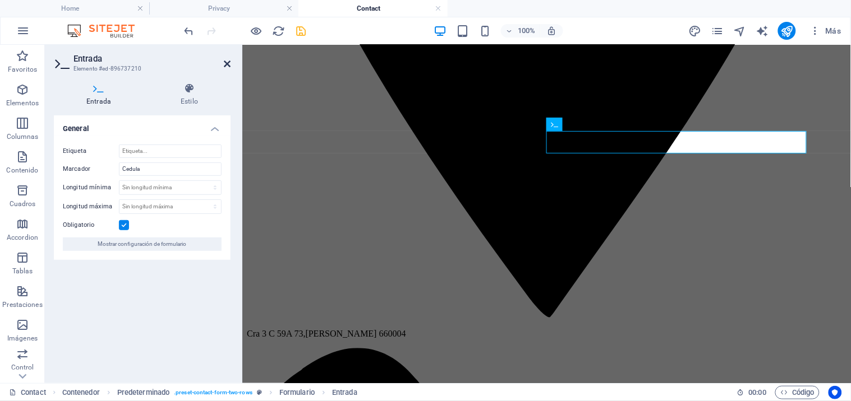
click at [227, 63] on icon at bounding box center [227, 63] width 7 height 9
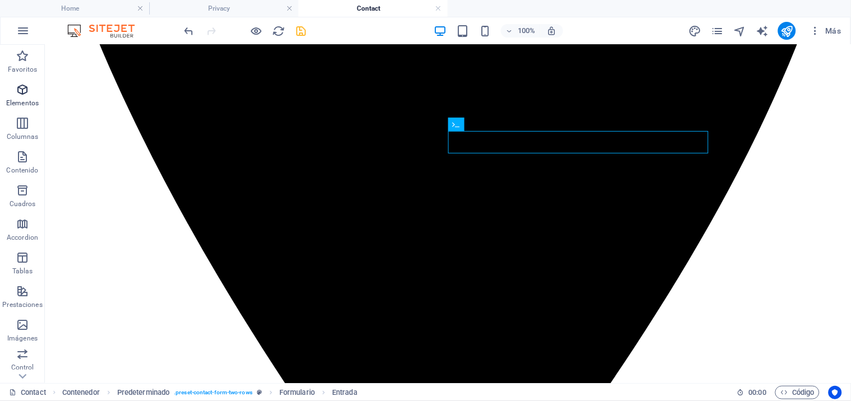
click at [19, 93] on icon "button" at bounding box center [22, 89] width 13 height 13
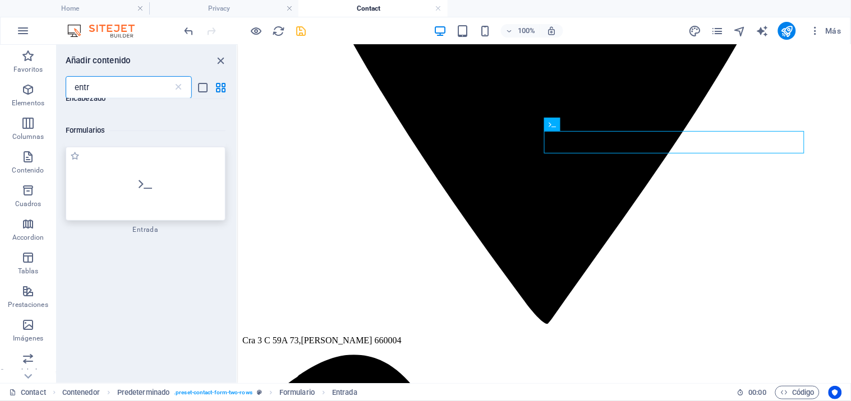
scroll to position [249, 0]
type input "entr"
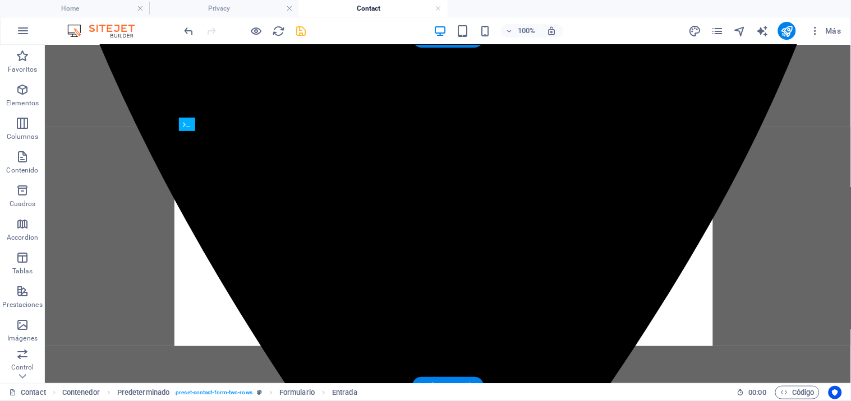
drag, startPoint x: 223, startPoint y: 177, endPoint x: 573, endPoint y: 140, distance: 351.9
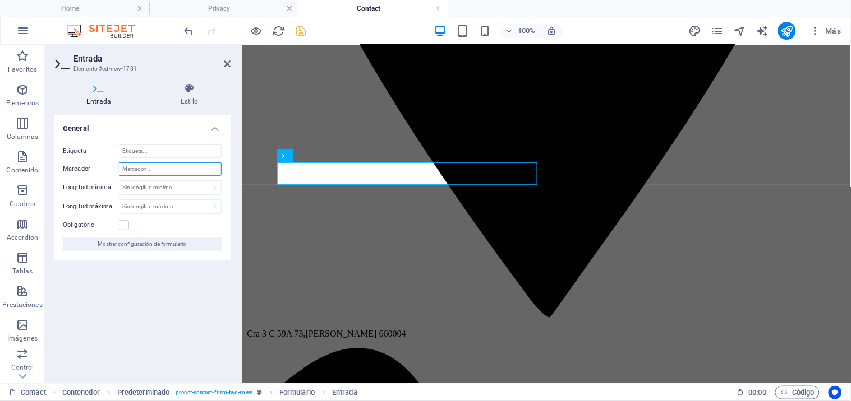
click at [153, 169] on input "Marcador" at bounding box center [170, 169] width 103 height 13
type input "Fondo de Cesantías"
click at [301, 31] on icon "save" at bounding box center [301, 31] width 13 height 13
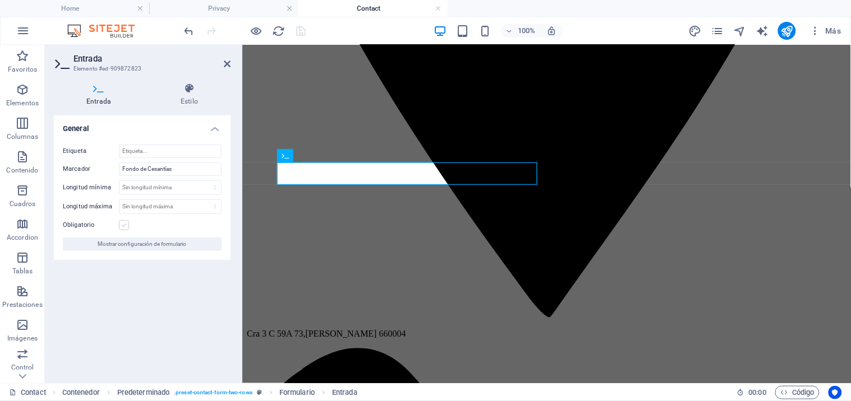
click at [127, 227] on label at bounding box center [124, 225] width 10 height 10
click at [0, 0] on input "Obligatorio" at bounding box center [0, 0] width 0 height 0
click at [225, 63] on icon at bounding box center [227, 63] width 7 height 9
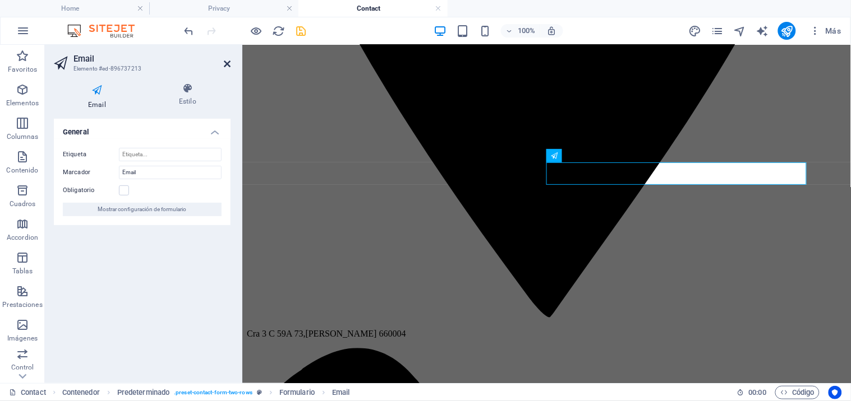
click at [225, 63] on icon at bounding box center [227, 63] width 7 height 9
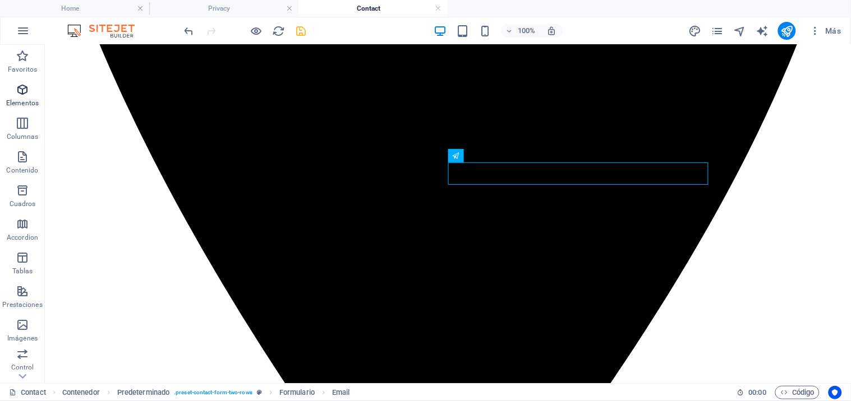
click at [26, 94] on icon "button" at bounding box center [22, 89] width 13 height 13
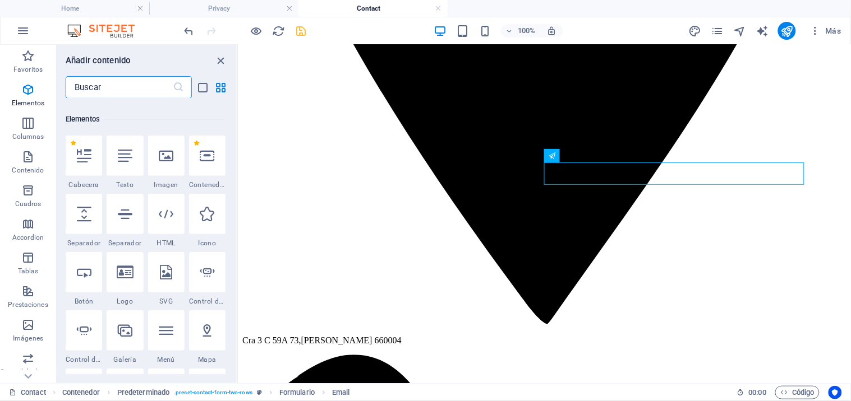
scroll to position [211, 0]
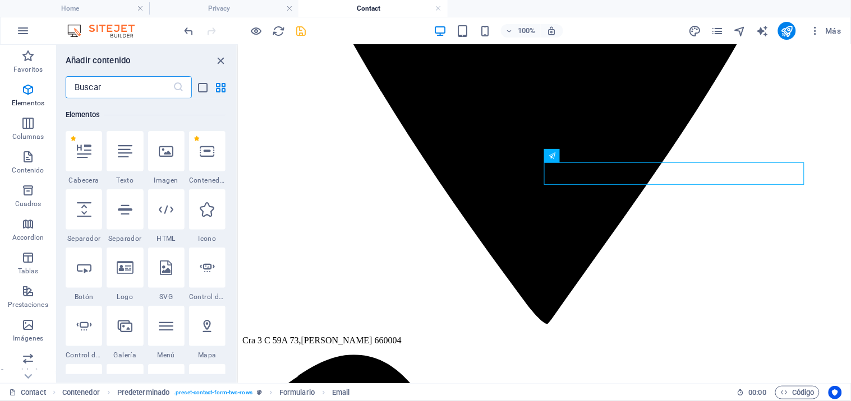
click at [99, 90] on input "text" at bounding box center [119, 87] width 107 height 22
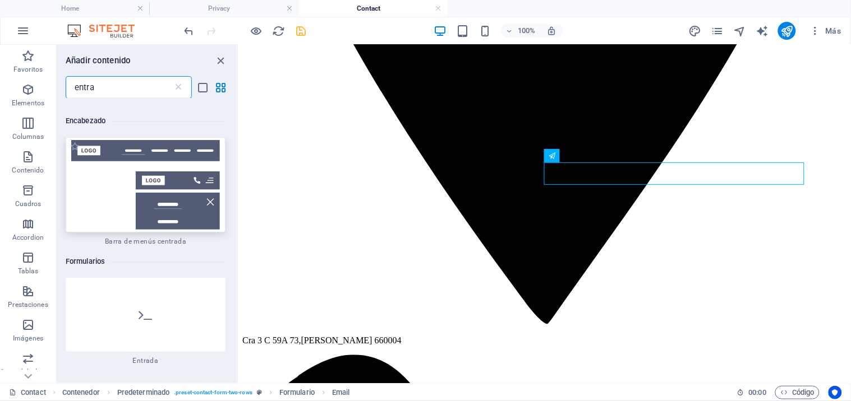
scroll to position [187, 0]
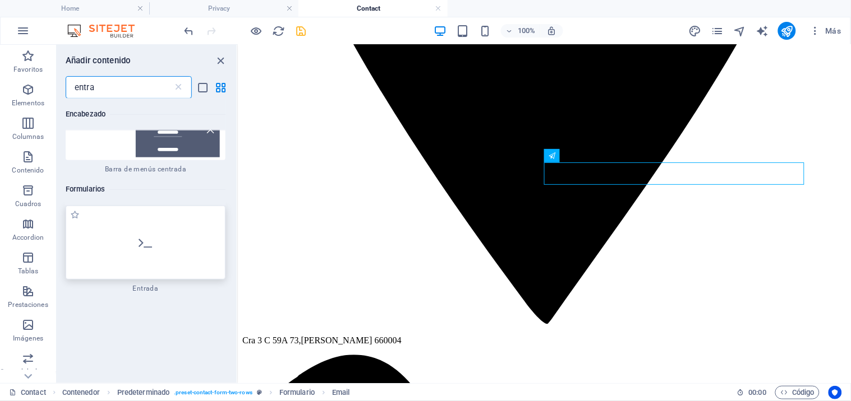
type input "entra"
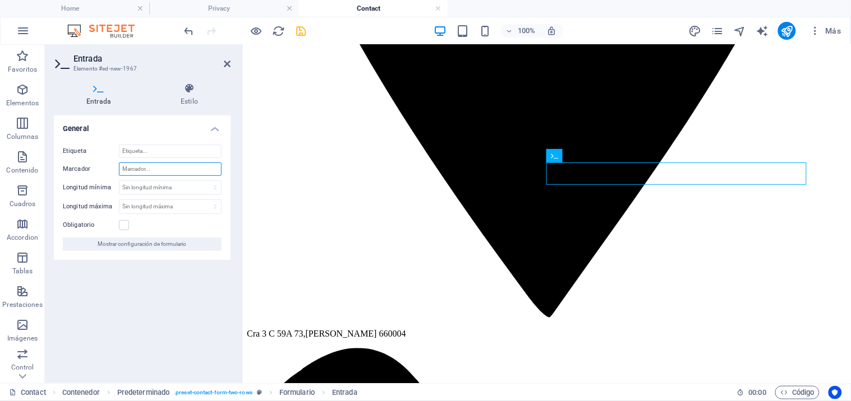
click at [152, 169] on input "Marcador" at bounding box center [170, 169] width 103 height 13
type input "Ciudad"
click at [127, 227] on label at bounding box center [124, 225] width 10 height 10
click at [0, 0] on input "Obligatorio" at bounding box center [0, 0] width 0 height 0
click at [17, 93] on icon "button" at bounding box center [22, 89] width 13 height 13
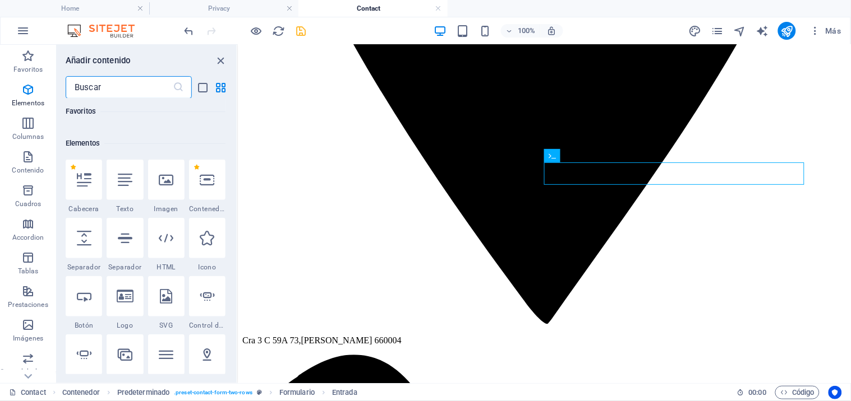
scroll to position [211, 0]
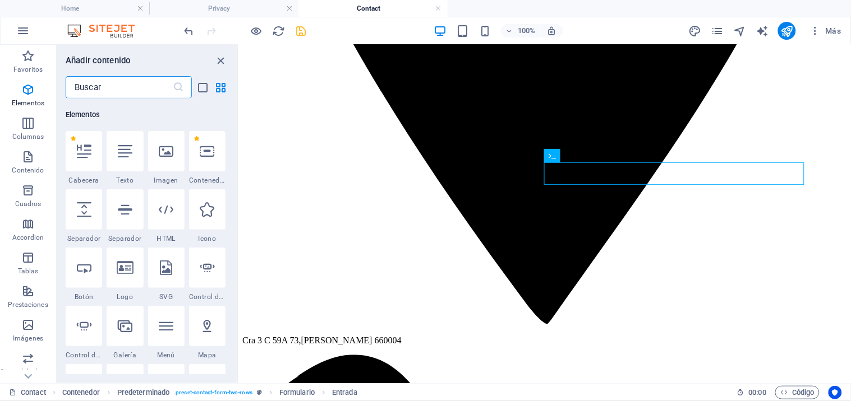
click at [121, 92] on input "text" at bounding box center [119, 87] width 107 height 22
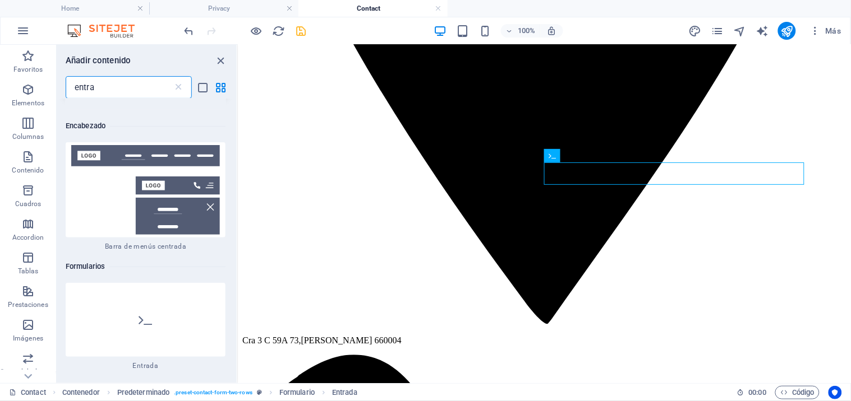
scroll to position [124, 0]
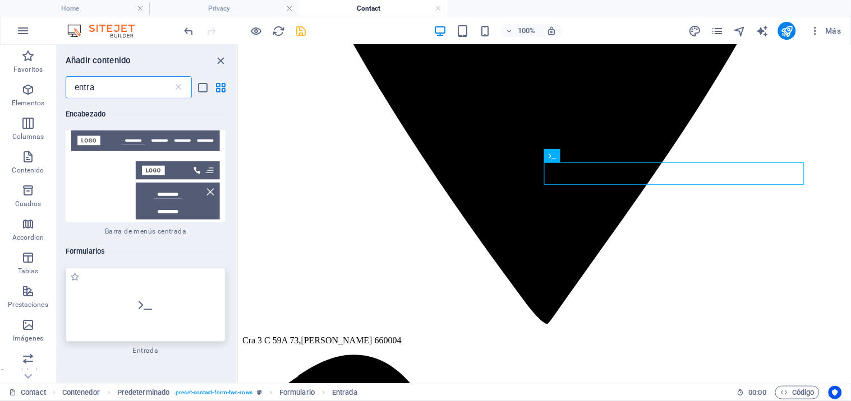
type input "entra"
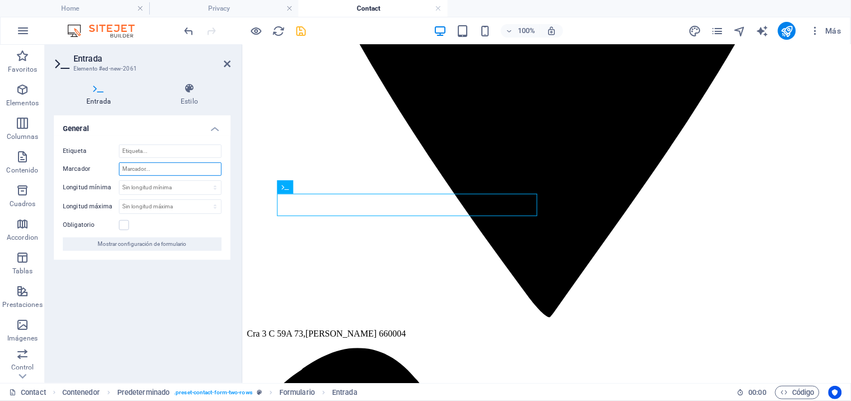
click at [165, 167] on input "Marcador" at bounding box center [170, 169] width 103 height 13
type input "Departamento"
click at [25, 93] on icon "button" at bounding box center [22, 89] width 13 height 13
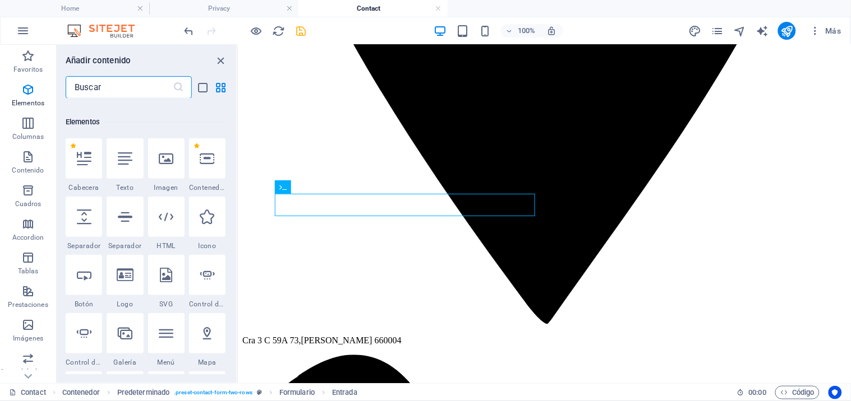
scroll to position [211, 0]
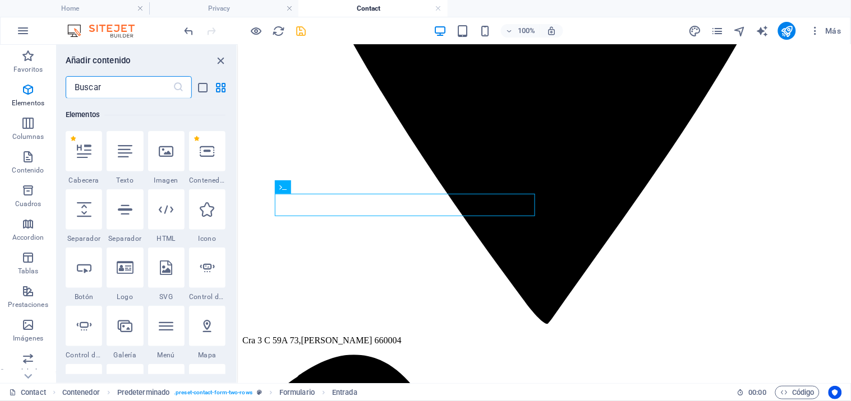
click at [105, 91] on input "text" at bounding box center [119, 87] width 107 height 22
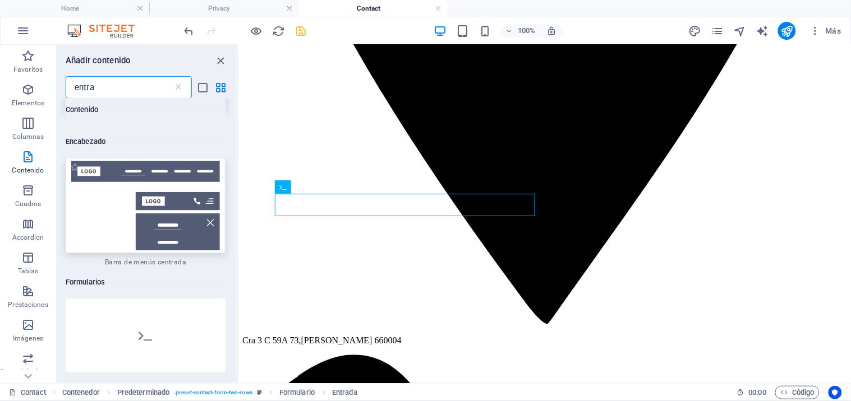
scroll to position [124, 0]
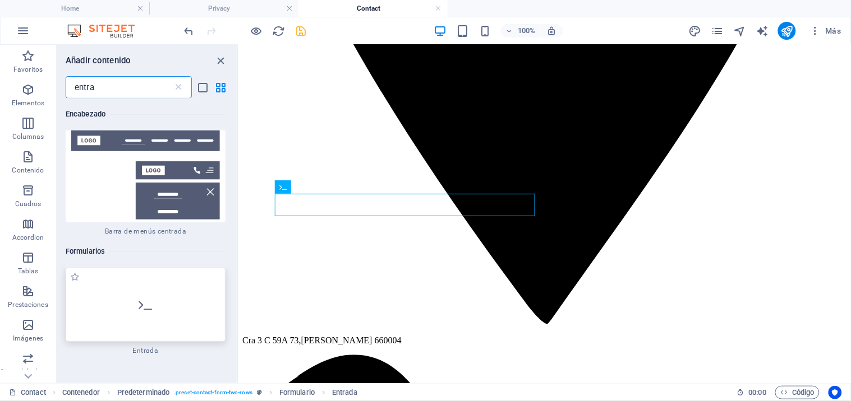
type input "entra"
click at [153, 311] on div at bounding box center [146, 305] width 160 height 74
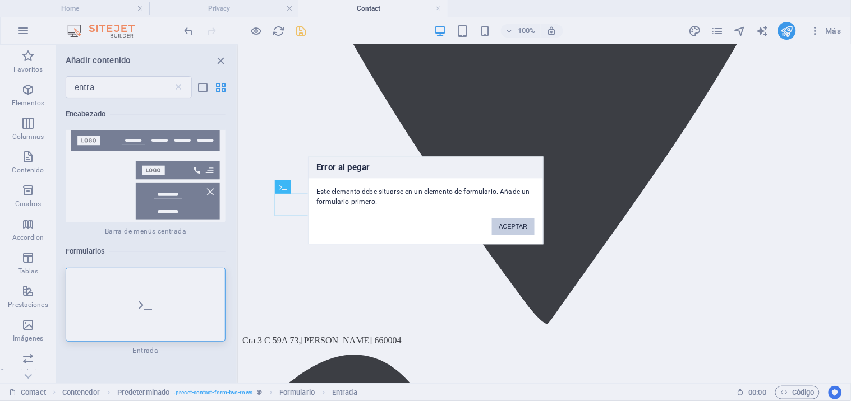
click at [522, 221] on button "ACEPTAR" at bounding box center [513, 227] width 42 height 17
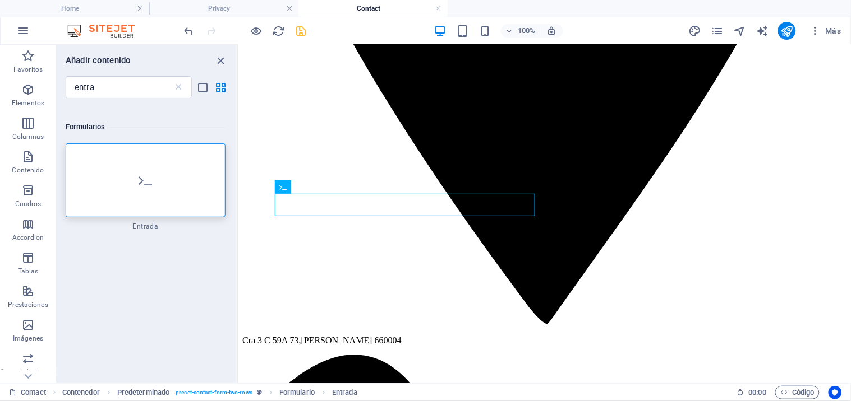
scroll to position [187, 0]
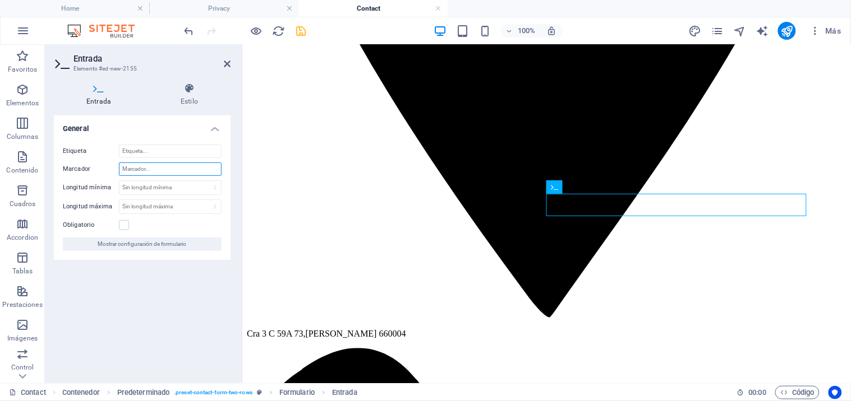
click at [137, 174] on input "Marcador" at bounding box center [170, 169] width 103 height 13
click at [183, 169] on input "Telefono/WhatsAPP" at bounding box center [170, 169] width 103 height 13
type input "Telefono/WhatsApp"
click at [21, 93] on icon "button" at bounding box center [22, 89] width 13 height 13
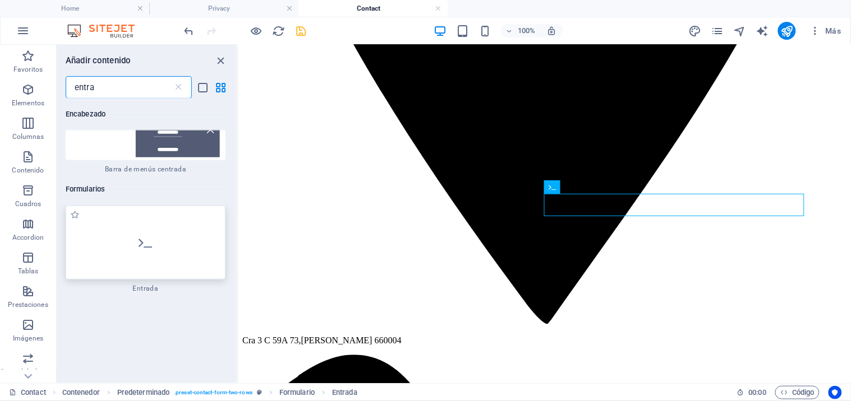
type input "entra"
click at [148, 257] on div at bounding box center [146, 243] width 160 height 74
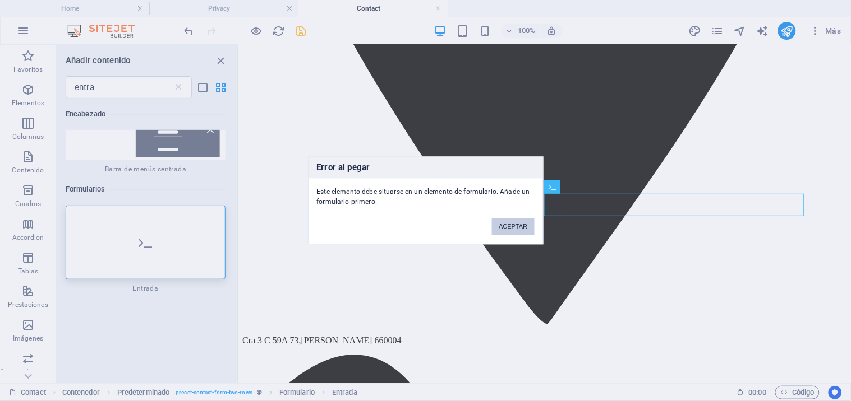
click at [520, 227] on button "ACEPTAR" at bounding box center [513, 227] width 42 height 17
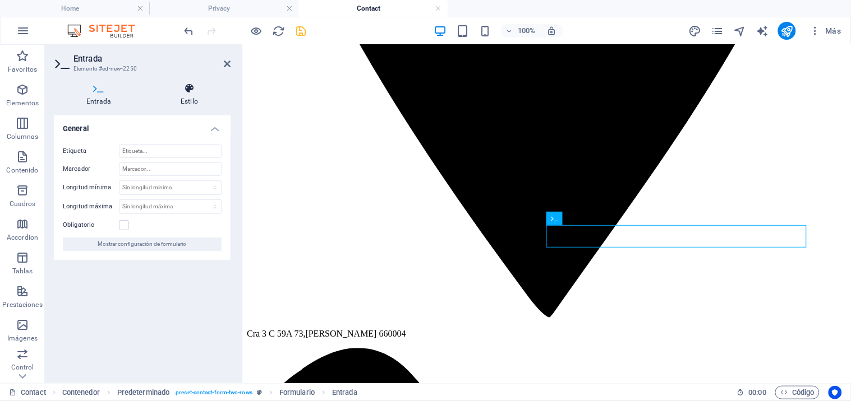
click at [191, 98] on h4 "Estilo" at bounding box center [189, 95] width 82 height 24
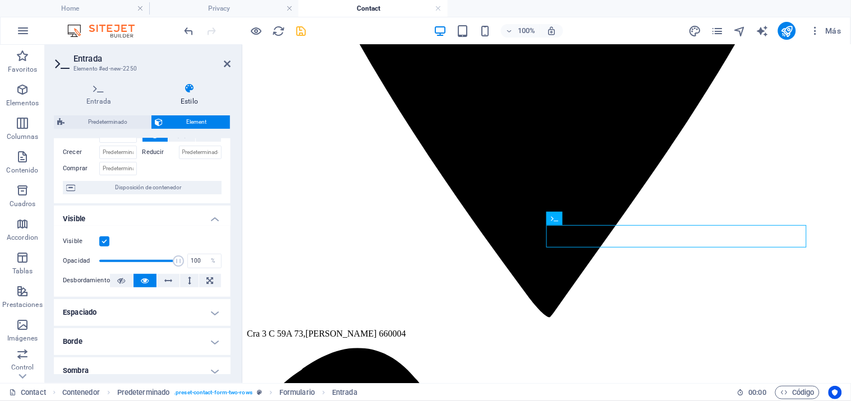
scroll to position [0, 0]
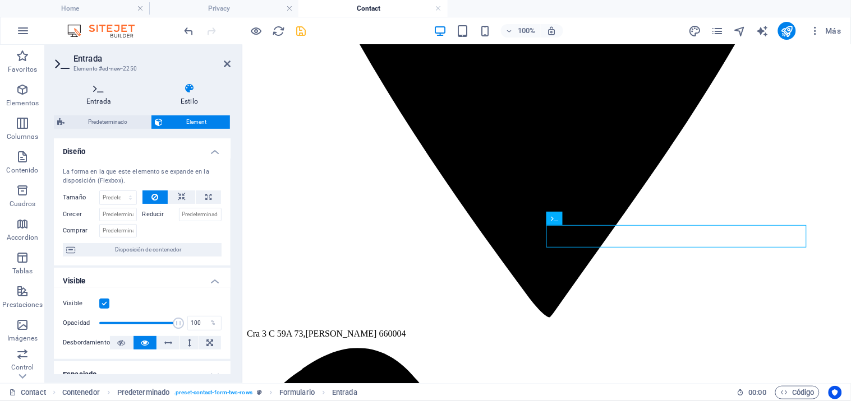
click at [103, 100] on h4 "Entrada" at bounding box center [101, 95] width 94 height 24
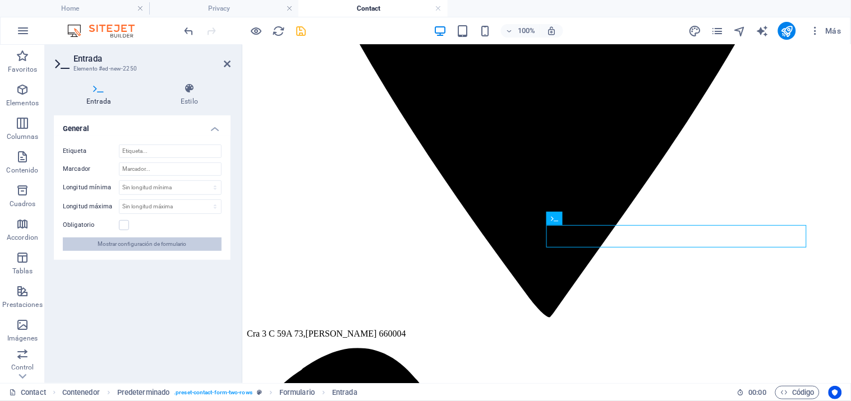
click at [145, 246] on span "Mostrar configuración de formulario" at bounding box center [142, 244] width 89 height 13
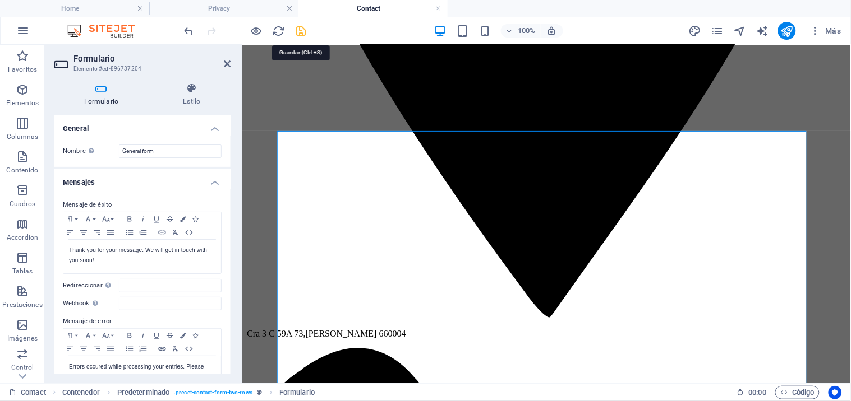
click at [296, 30] on icon "save" at bounding box center [301, 31] width 13 height 13
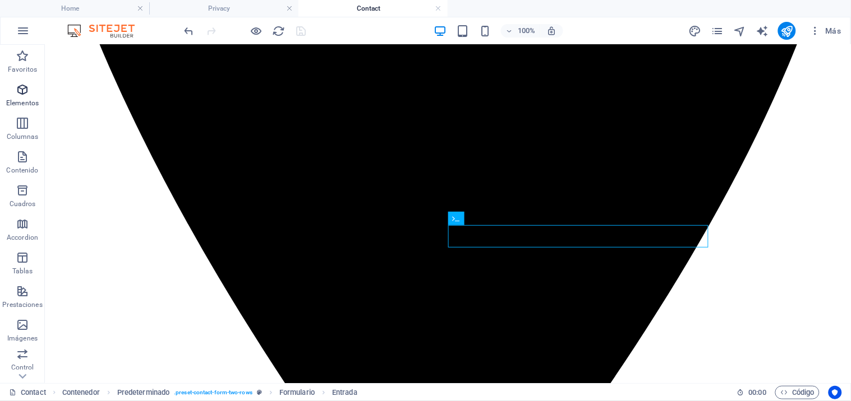
click at [17, 99] on p "Elementos" at bounding box center [22, 103] width 33 height 9
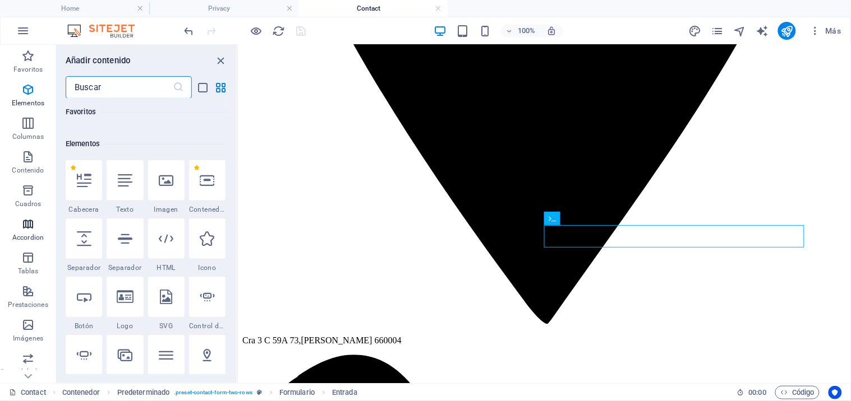
scroll to position [211, 0]
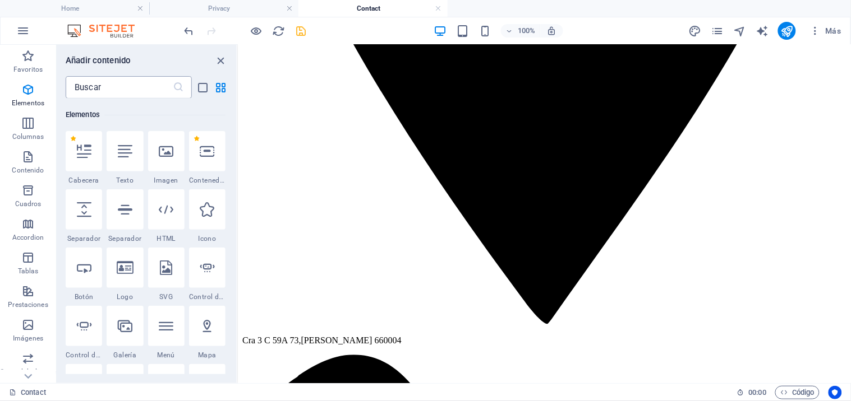
click at [108, 90] on input "text" at bounding box center [119, 87] width 107 height 22
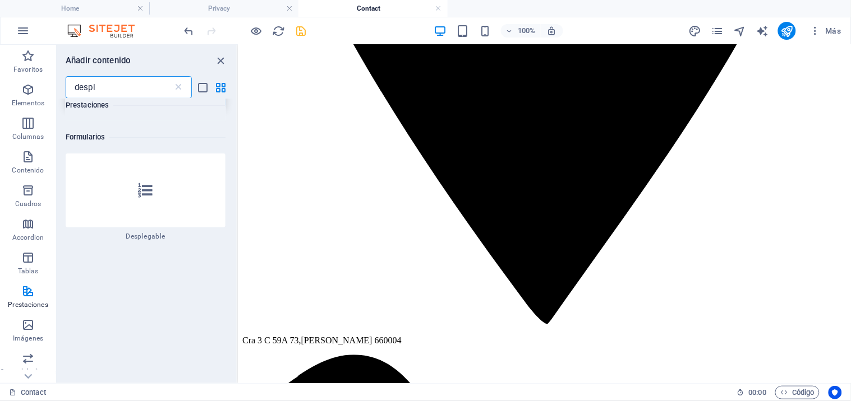
scroll to position [124, 0]
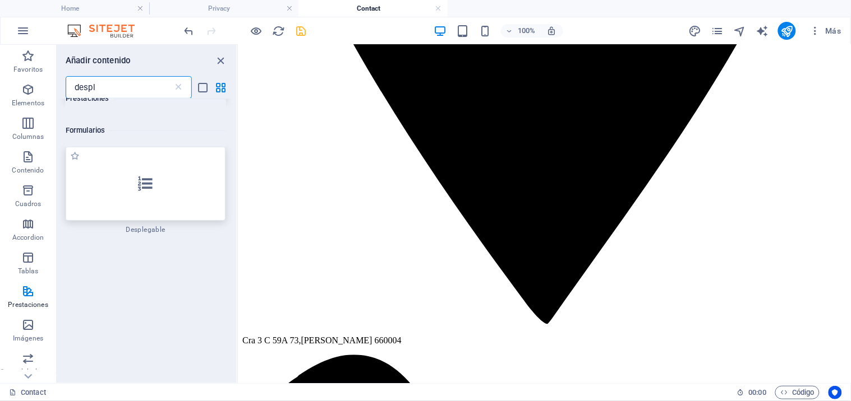
type input "despl"
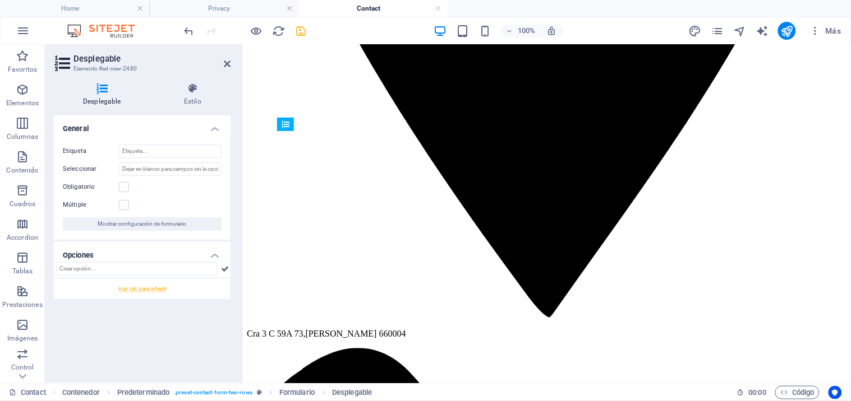
drag, startPoint x: 480, startPoint y: 238, endPoint x: 569, endPoint y: 245, distance: 88.9
click at [127, 185] on label at bounding box center [124, 187] width 10 height 10
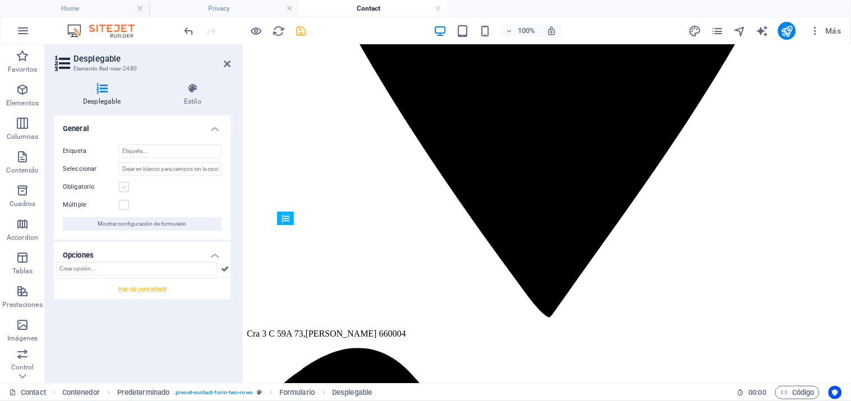
click at [0, 0] on input "Obligatorio" at bounding box center [0, 0] width 0 height 0
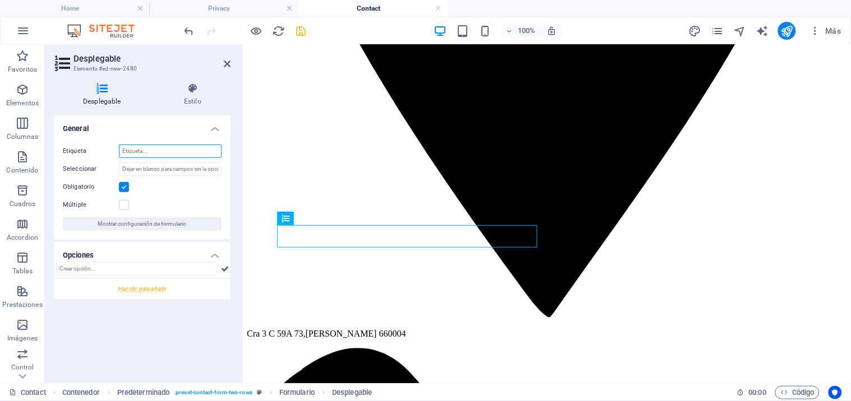
click at [153, 149] on input "Etiqueta" at bounding box center [170, 151] width 103 height 13
type input "Tipo de Trámite"
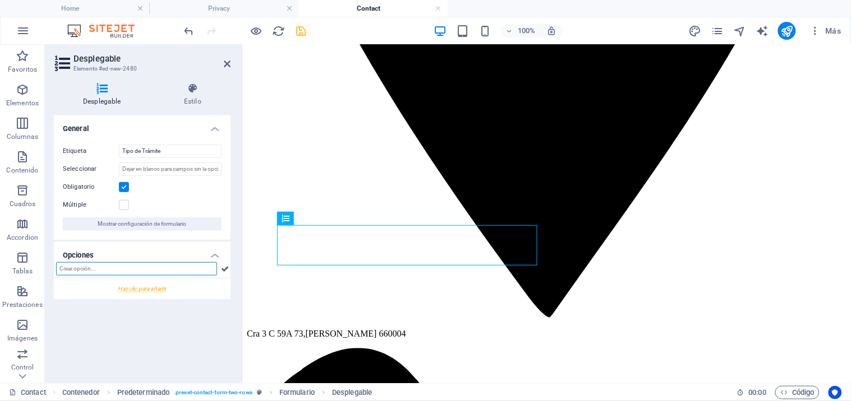
click at [114, 266] on input "text" at bounding box center [136, 268] width 161 height 13
paste input "Vivienda"
type input "Vivienda"
click at [98, 270] on input "text" at bounding box center [136, 268] width 161 height 13
paste input "Terminación de contrato"
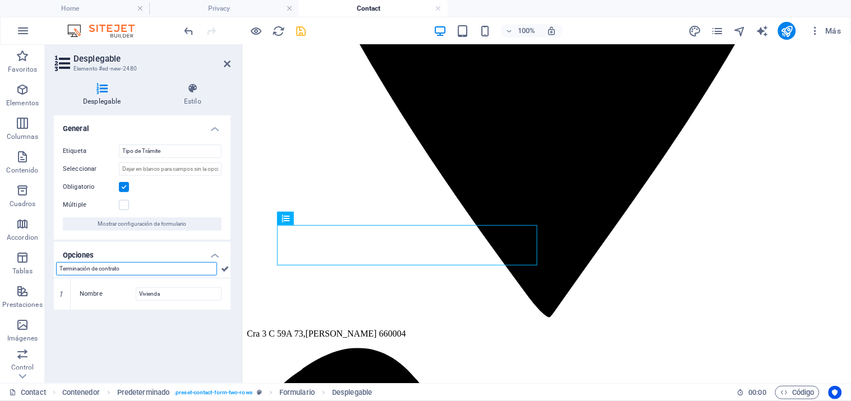
type input "Terminación de contrato"
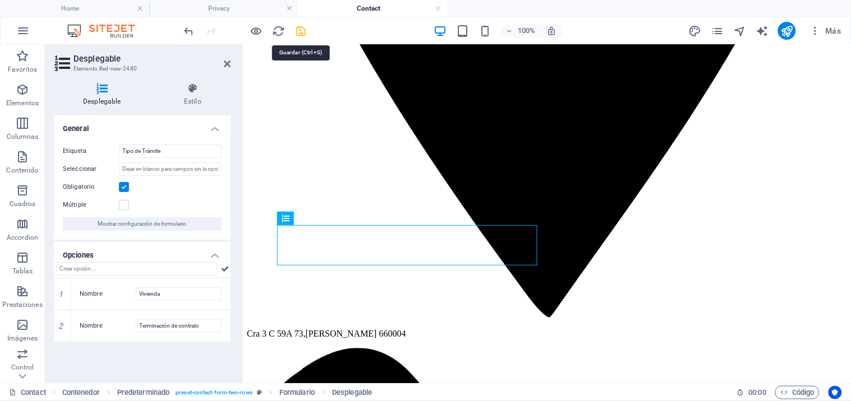
click at [302, 26] on icon "save" at bounding box center [301, 31] width 13 height 13
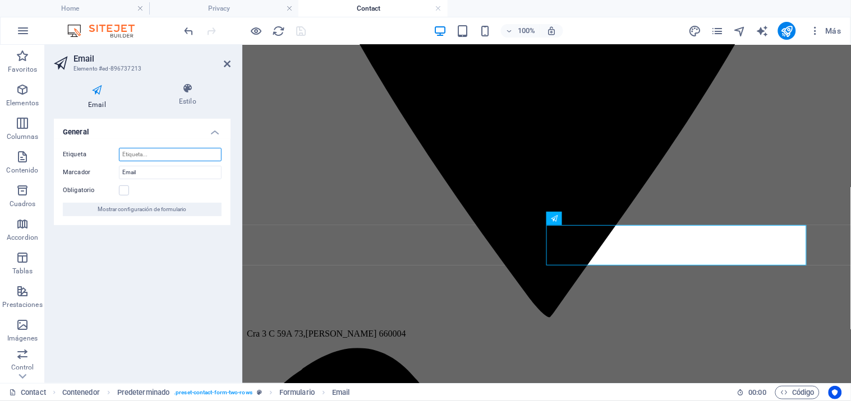
click at [142, 158] on input "Etiqueta" at bounding box center [170, 154] width 103 height 13
click at [143, 151] on input "Correo electónico" at bounding box center [170, 154] width 103 height 13
type input "Correo Electónico"
click at [228, 63] on icon at bounding box center [227, 63] width 7 height 9
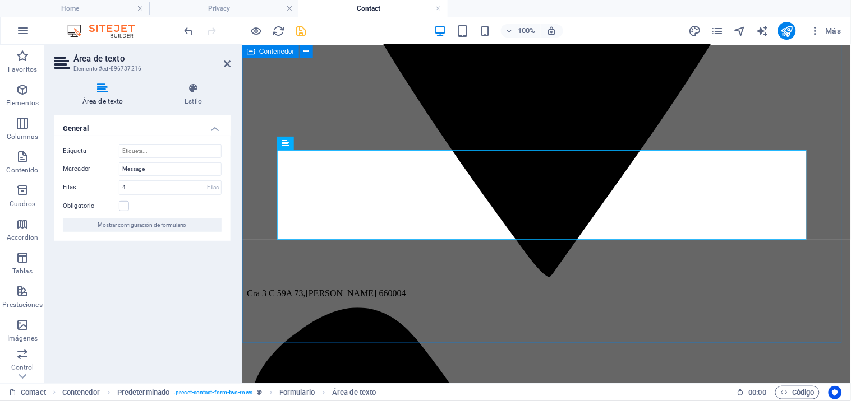
scroll to position [747, 0]
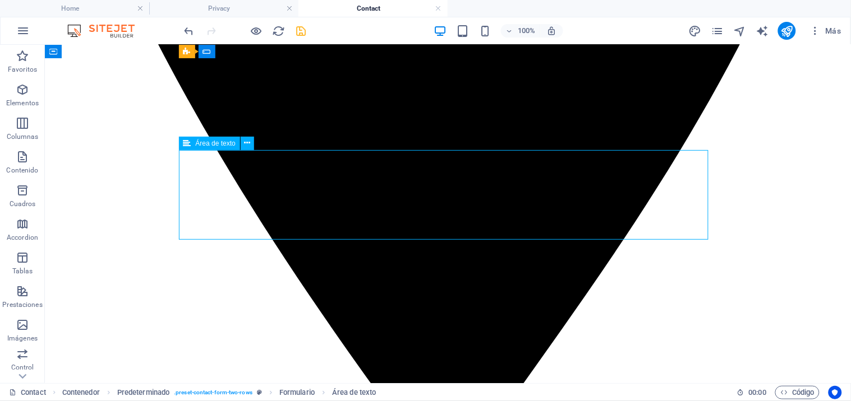
click at [250, 145] on icon at bounding box center [247, 143] width 6 height 12
click at [303, 31] on icon "save" at bounding box center [301, 31] width 13 height 13
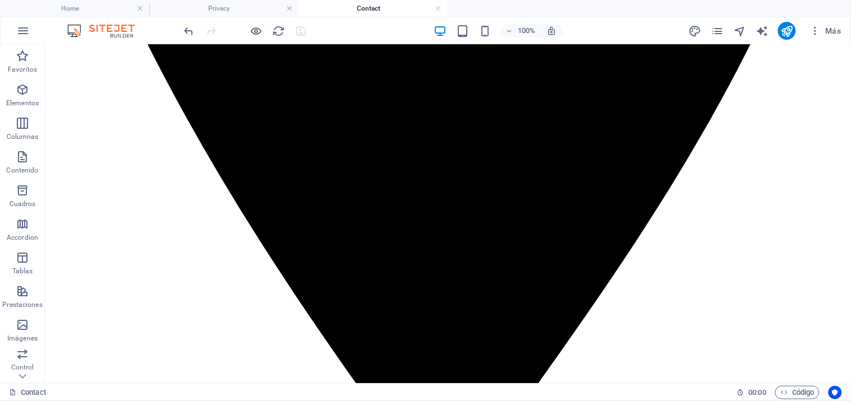
scroll to position [810, 0]
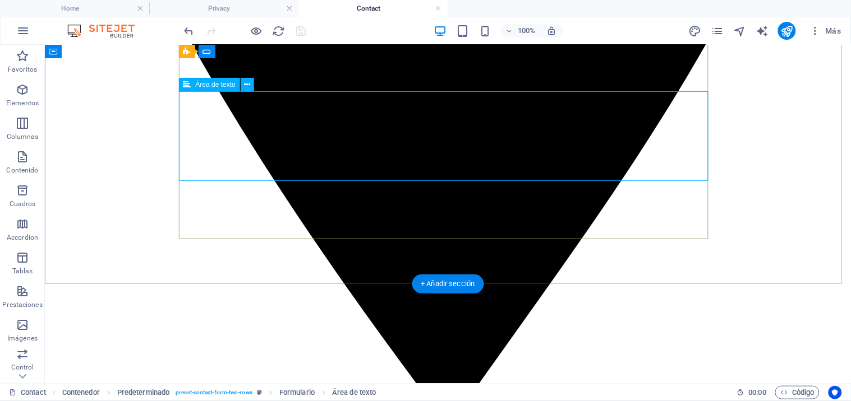
scroll to position [747, 0]
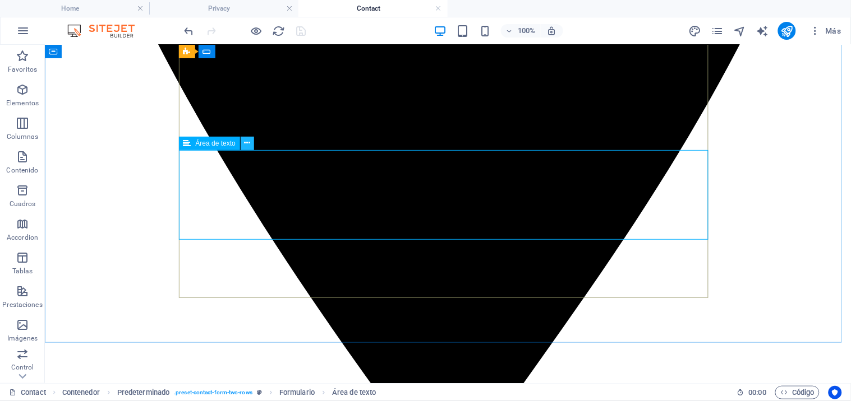
click at [250, 144] on button at bounding box center [247, 143] width 13 height 13
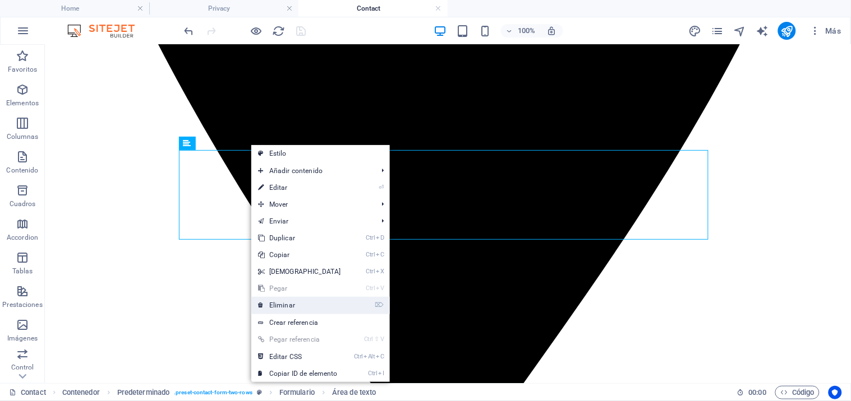
click at [288, 307] on link "⌦ Eliminar" at bounding box center [299, 305] width 96 height 17
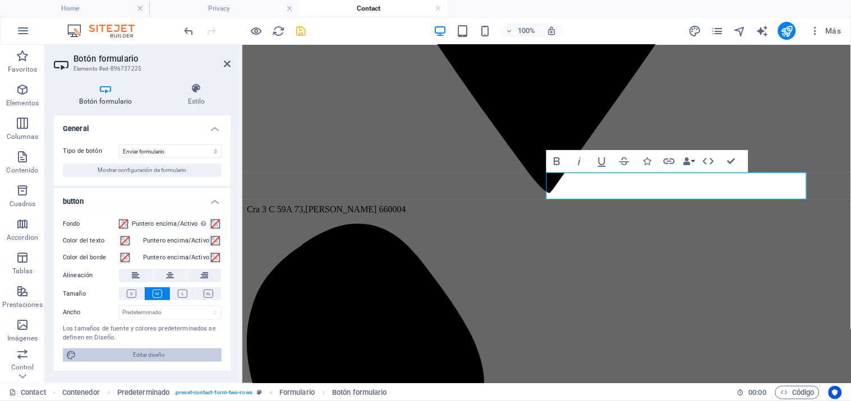
click at [147, 354] on span "Editar diseño" at bounding box center [149, 355] width 139 height 13
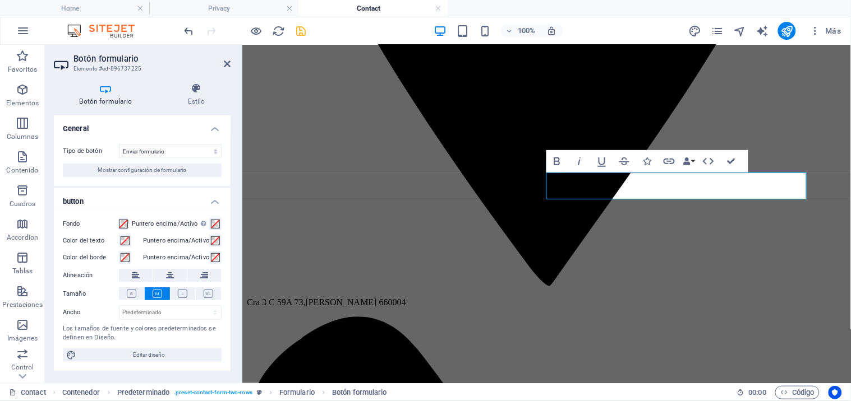
select select "px"
select select "400"
select select "px"
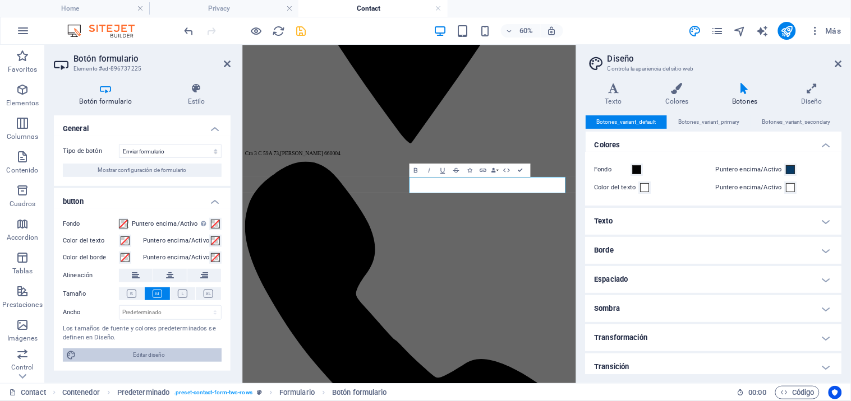
click at [156, 353] on span "Editar diseño" at bounding box center [149, 355] width 139 height 13
click at [101, 91] on icon at bounding box center [106, 88] width 104 height 11
click at [839, 63] on icon at bounding box center [838, 63] width 7 height 9
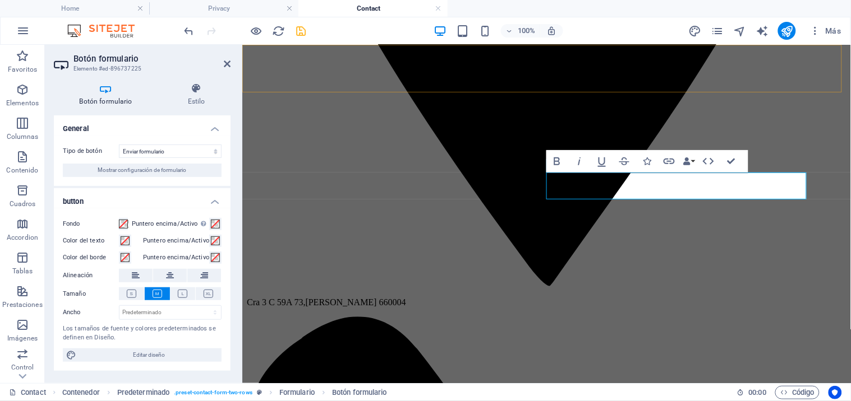
scroll to position [747, 0]
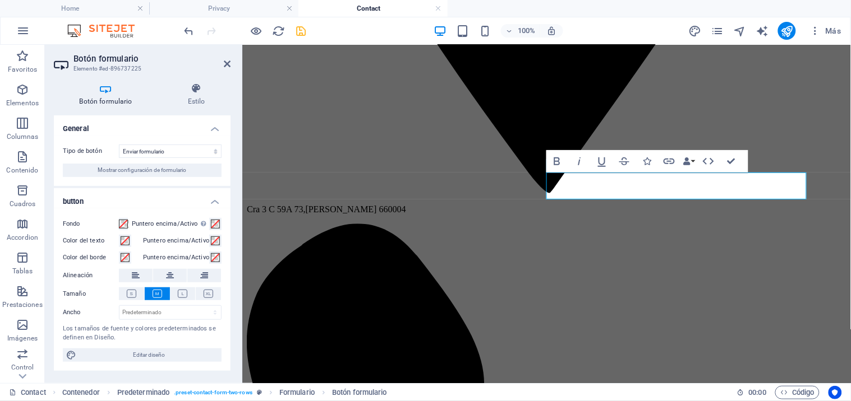
click at [96, 96] on h4 "Botón formulario" at bounding box center [108, 95] width 108 height 24
click at [199, 101] on h4 "Estilo" at bounding box center [196, 95] width 68 height 24
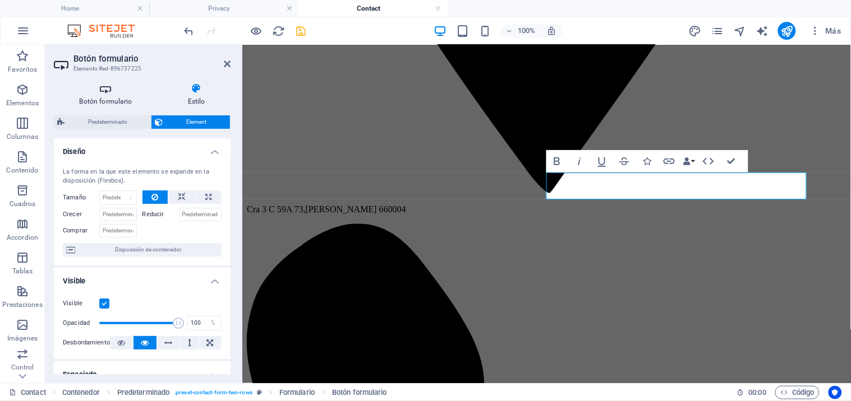
click at [110, 101] on h4 "Botón formulario" at bounding box center [108, 95] width 108 height 24
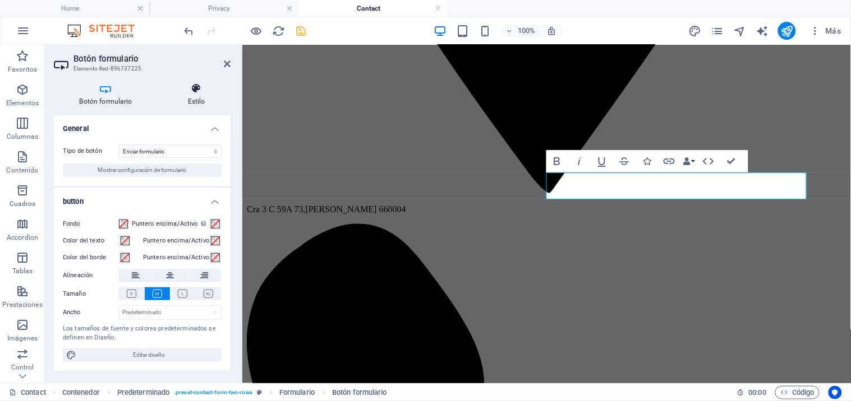
click at [199, 100] on h4 "Estilo" at bounding box center [196, 95] width 68 height 24
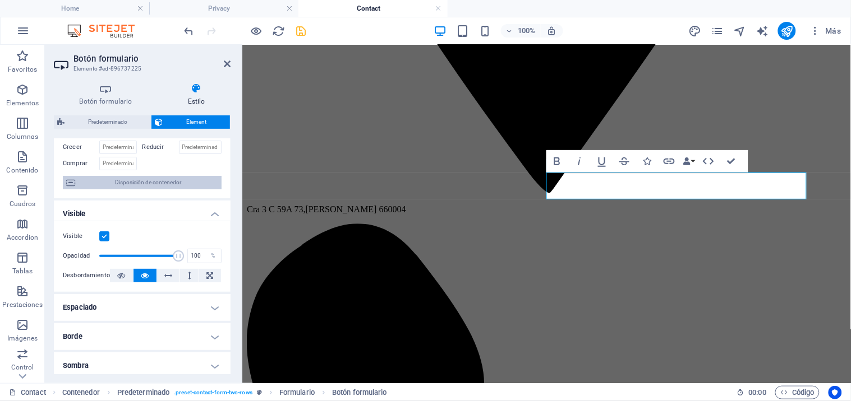
scroll to position [0, 0]
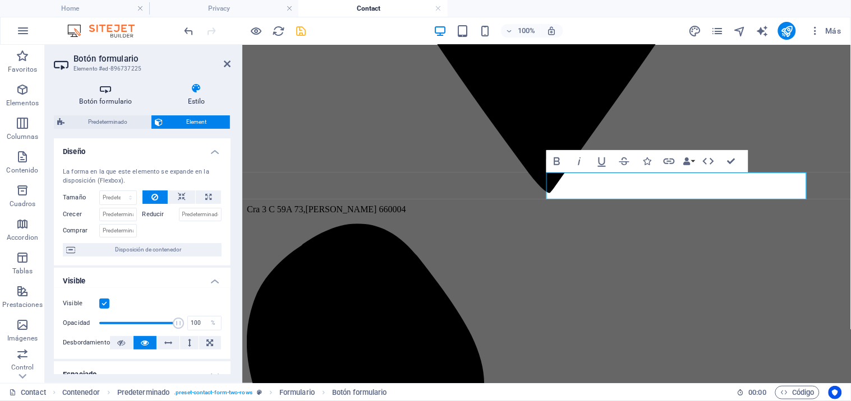
click at [103, 86] on icon at bounding box center [106, 88] width 104 height 11
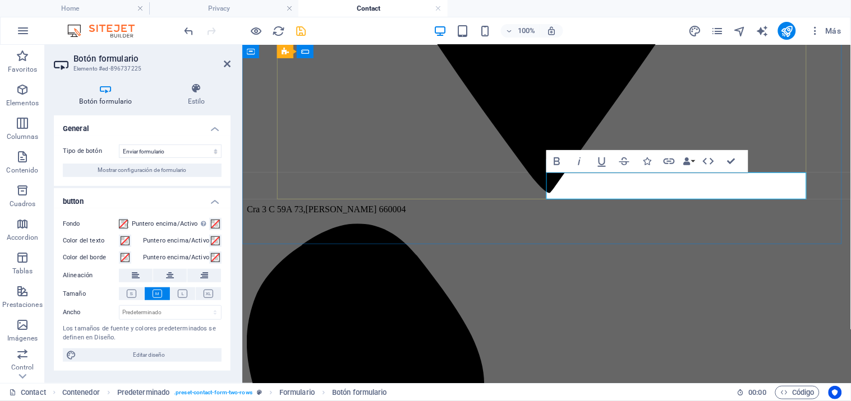
type button "Send"
click at [152, 354] on span "Editar diseño" at bounding box center [149, 355] width 139 height 13
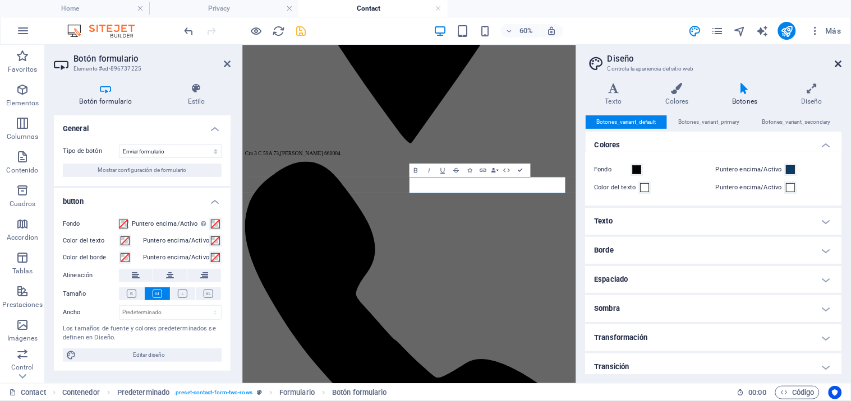
click at [837, 62] on icon at bounding box center [838, 63] width 7 height 9
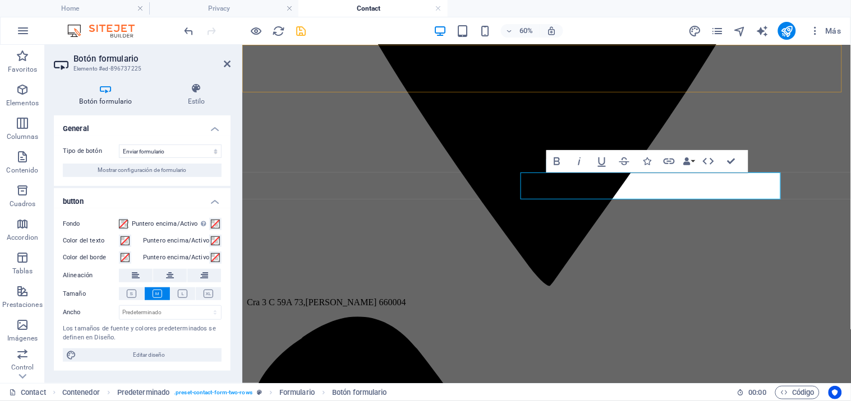
scroll to position [747, 0]
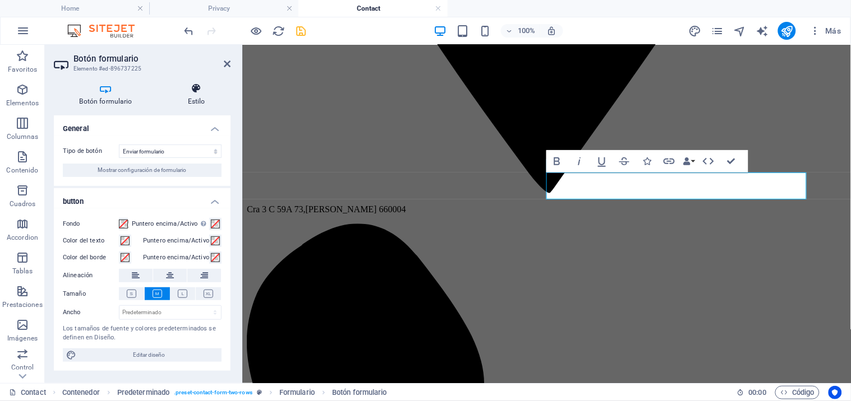
click at [192, 99] on h4 "Estilo" at bounding box center [196, 95] width 68 height 24
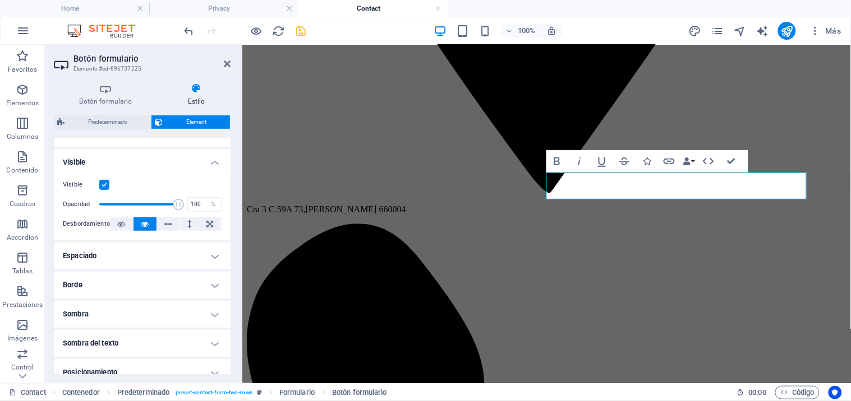
scroll to position [62, 0]
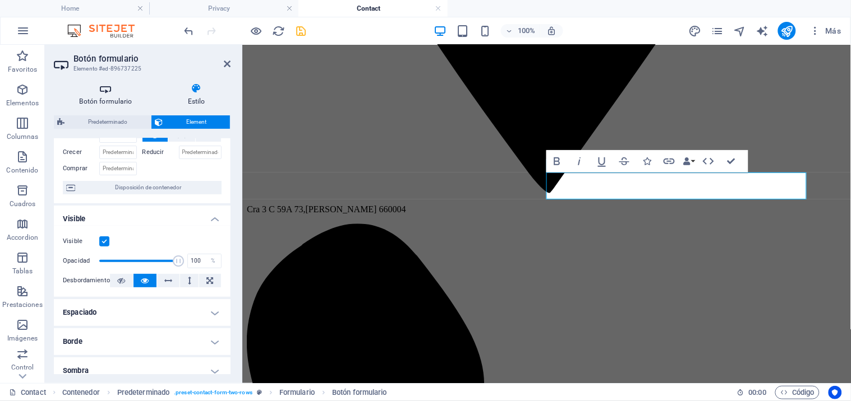
click at [105, 94] on h4 "Botón formulario" at bounding box center [108, 95] width 108 height 24
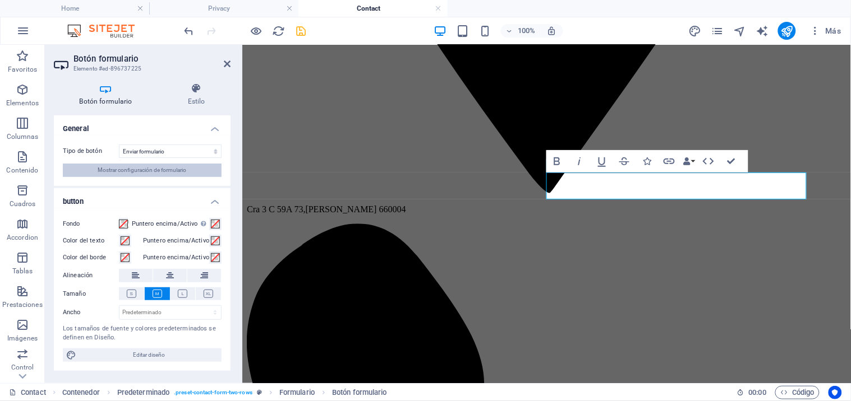
click at [151, 173] on span "Mostrar configuración de formulario" at bounding box center [142, 170] width 89 height 13
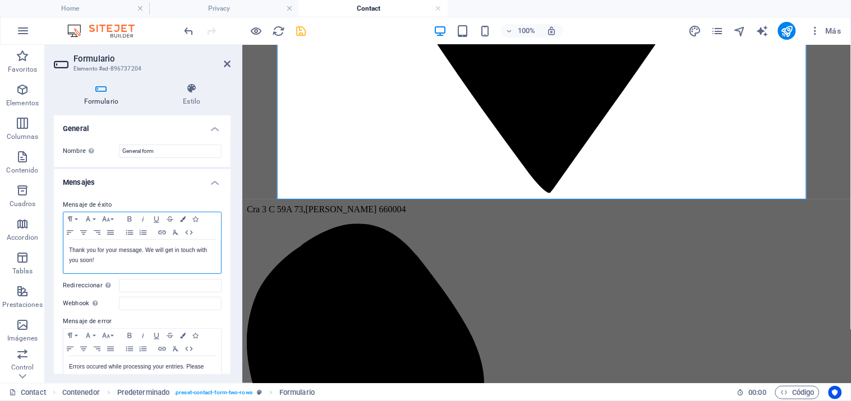
click at [147, 256] on p "Thank you for your message. We will get in touch with you soon!" at bounding box center [142, 256] width 146 height 20
copy p "Thank you for your message. We will get in touch with you soon!"
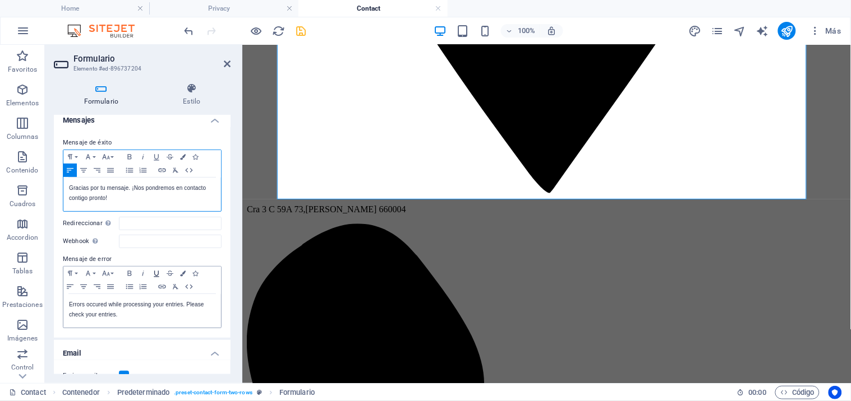
scroll to position [124, 0]
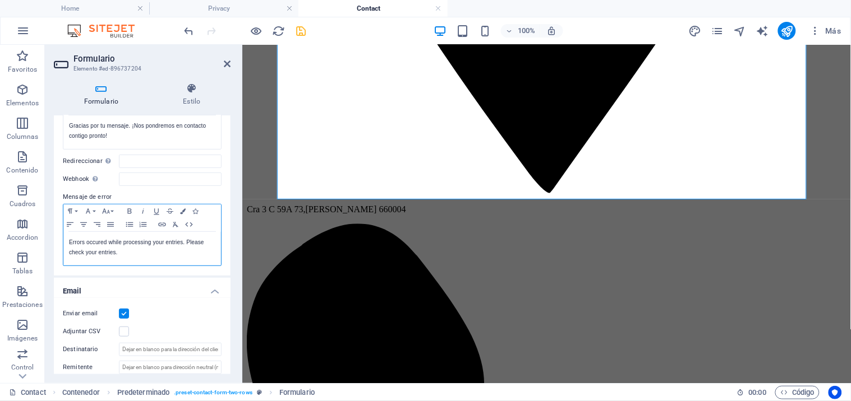
click at [114, 250] on p "Errors occured while processing your entries. Please check your entries." at bounding box center [142, 248] width 146 height 20
copy p "Errors occured while processing your entries. Please check your entries."
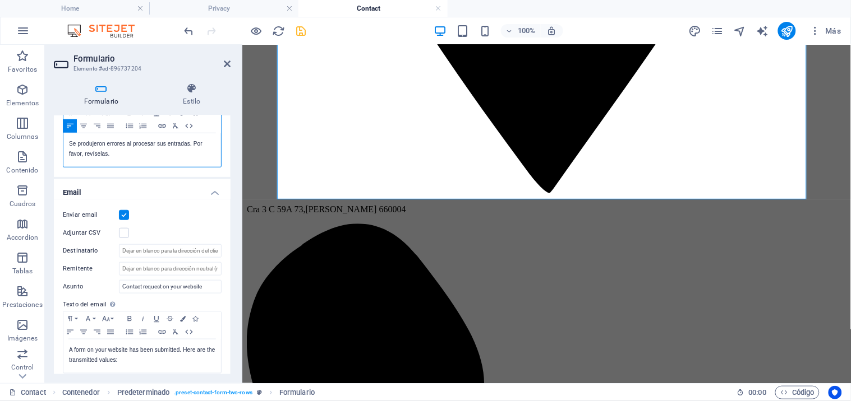
scroll to position [249, 0]
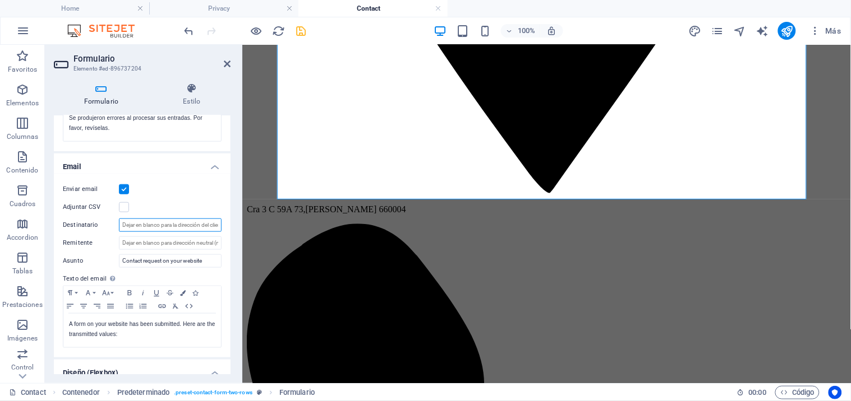
click at [161, 227] on input "Destinatario" at bounding box center [170, 225] width 103 height 13
type input "[EMAIL_ADDRESS][DOMAIN_NAME]"
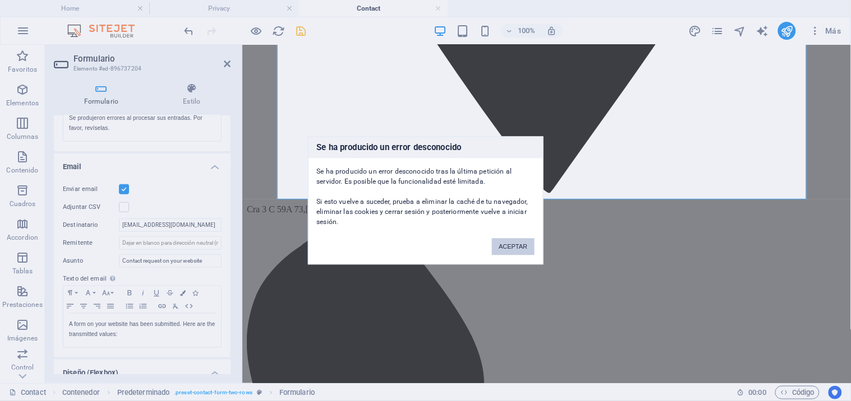
click at [509, 247] on button "ACEPTAR" at bounding box center [513, 247] width 42 height 17
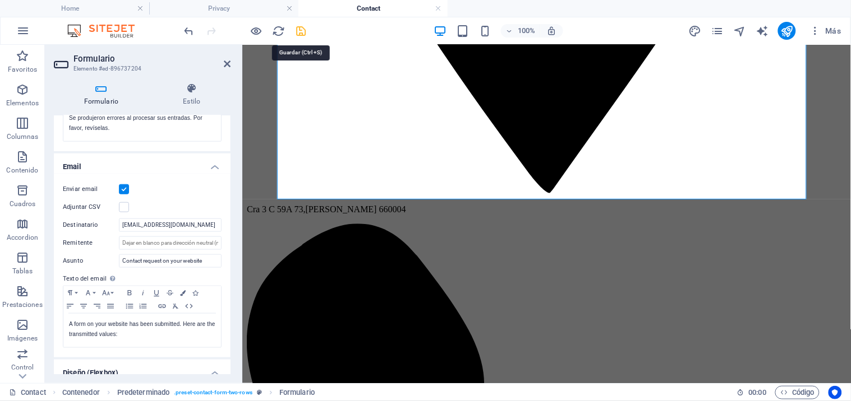
click at [304, 34] on icon "save" at bounding box center [301, 31] width 13 height 13
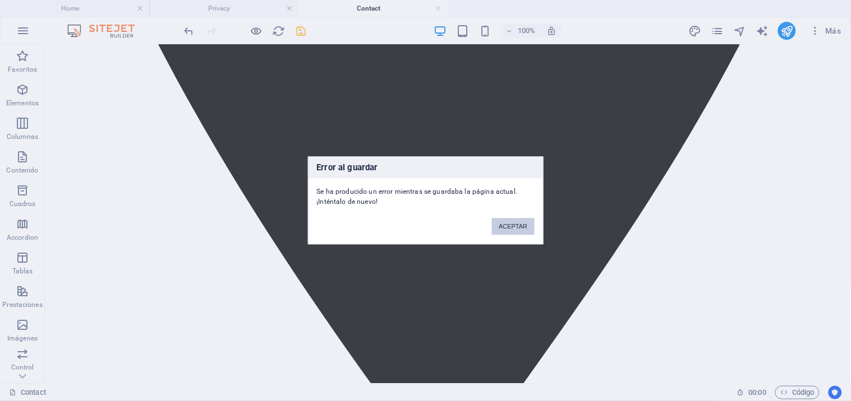
click at [505, 225] on button "ACEPTAR" at bounding box center [513, 227] width 42 height 17
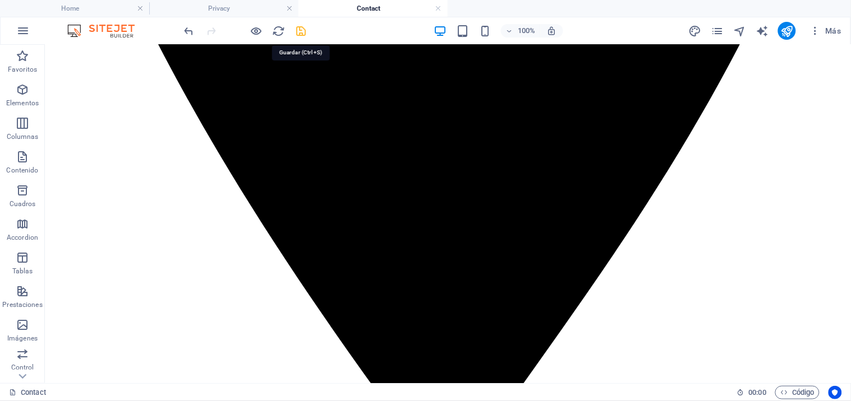
click at [298, 30] on icon "save" at bounding box center [301, 31] width 13 height 13
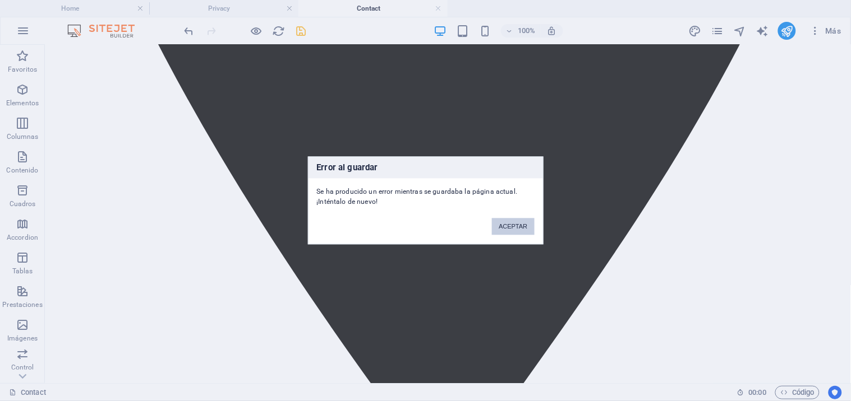
click at [514, 228] on button "ACEPTAR" at bounding box center [513, 227] width 42 height 17
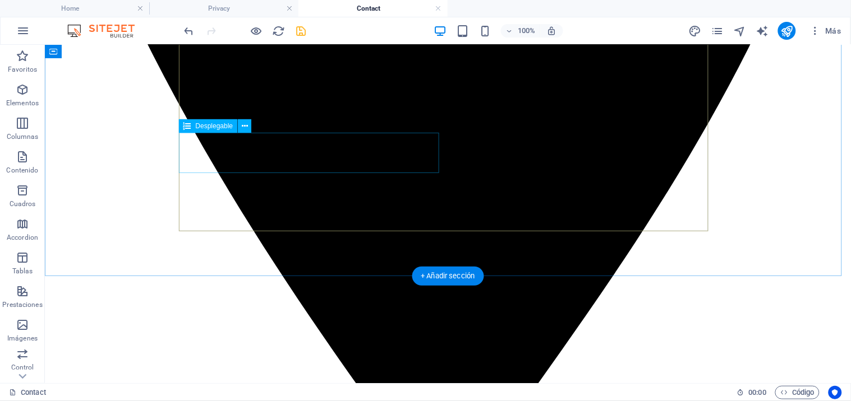
scroll to position [747, 0]
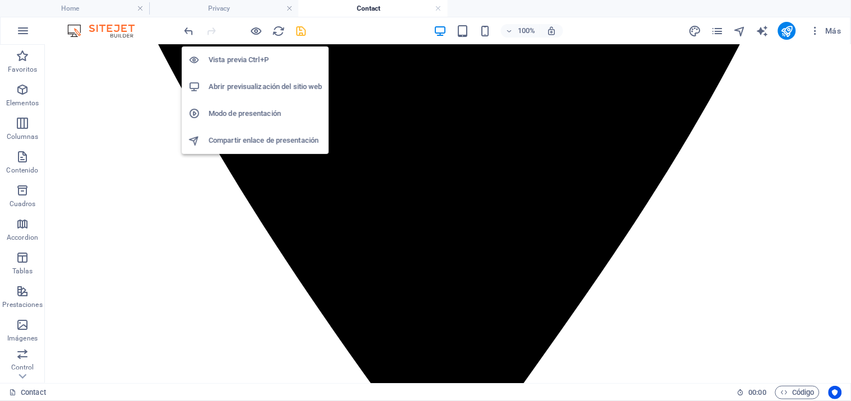
click at [236, 59] on h6 "Vista previa Ctrl+P" at bounding box center [265, 59] width 113 height 13
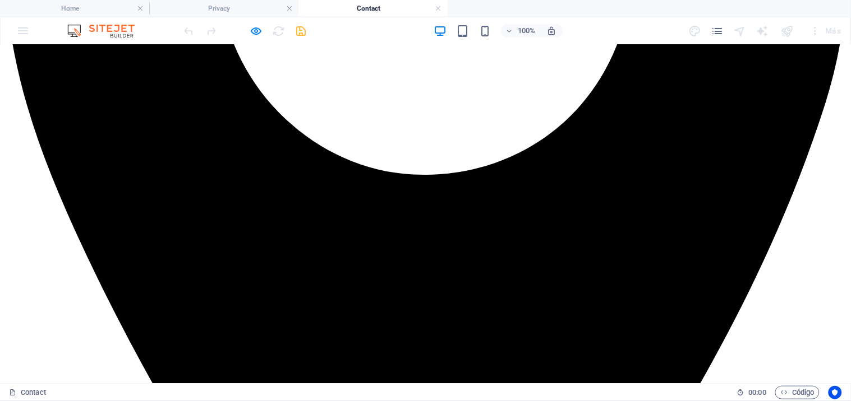
scroll to position [573, 0]
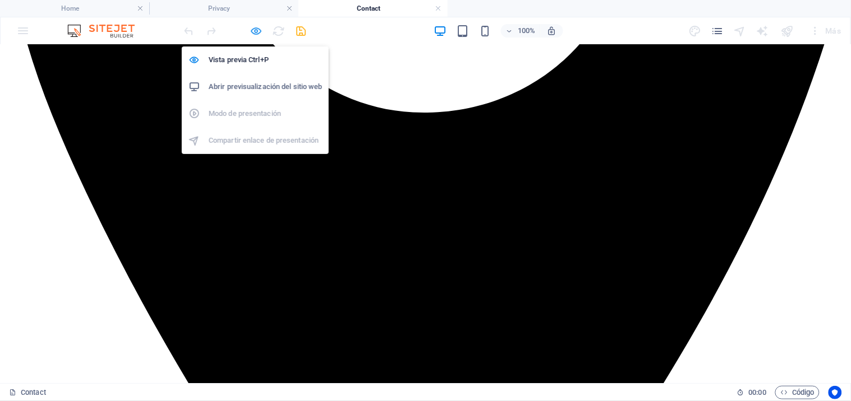
click at [257, 30] on icon "button" at bounding box center [256, 31] width 13 height 13
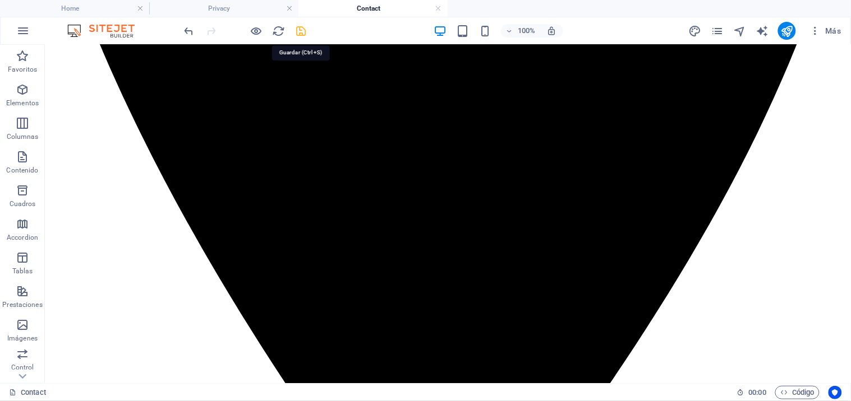
click at [305, 32] on icon "save" at bounding box center [301, 31] width 13 height 13
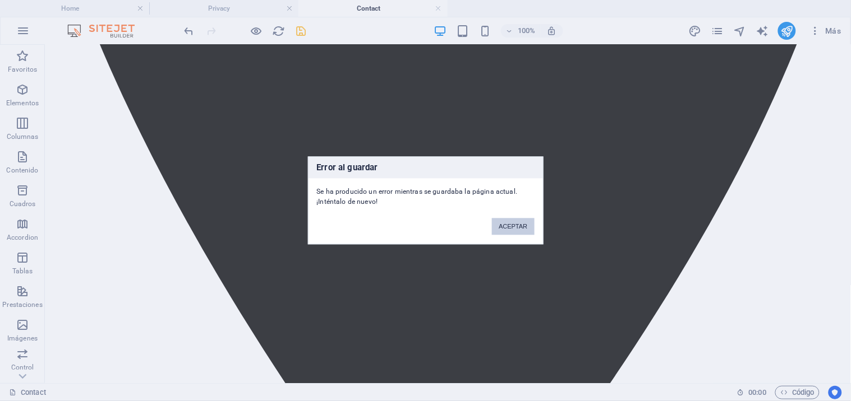
click at [511, 225] on button "ACEPTAR" at bounding box center [513, 227] width 42 height 17
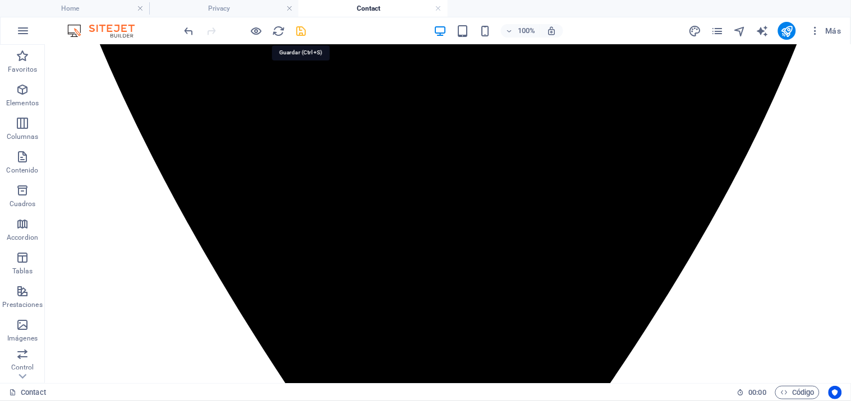
click at [304, 30] on icon "save" at bounding box center [301, 31] width 13 height 13
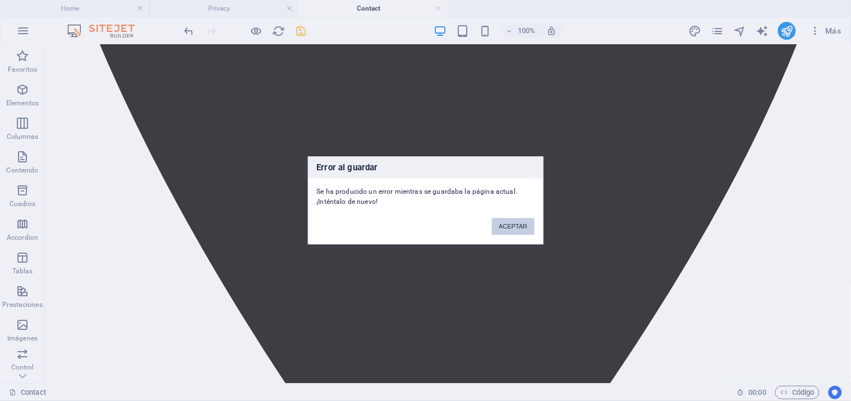
click at [512, 223] on button "ACEPTAR" at bounding box center [513, 227] width 42 height 17
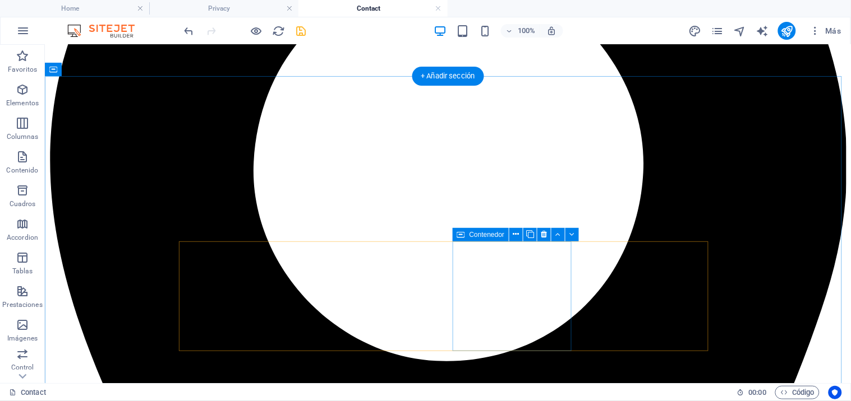
scroll to position [312, 0]
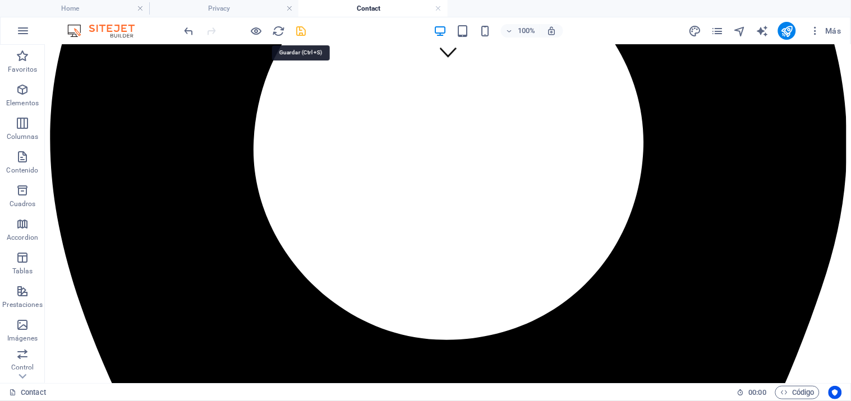
click at [304, 32] on icon "save" at bounding box center [301, 31] width 13 height 13
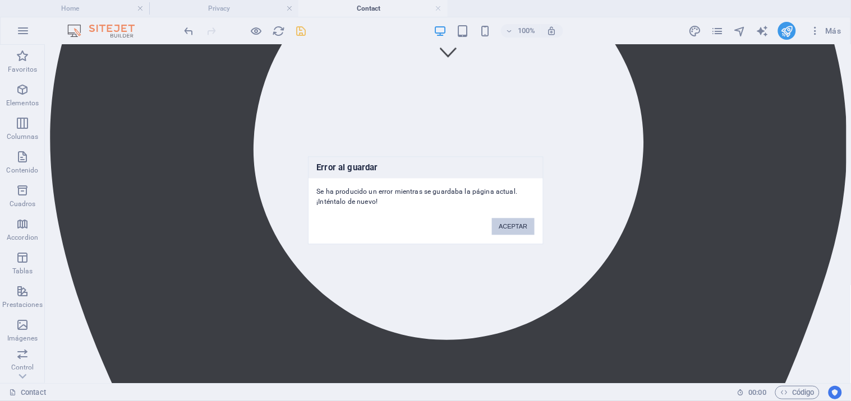
click at [520, 225] on button "ACEPTAR" at bounding box center [513, 227] width 42 height 17
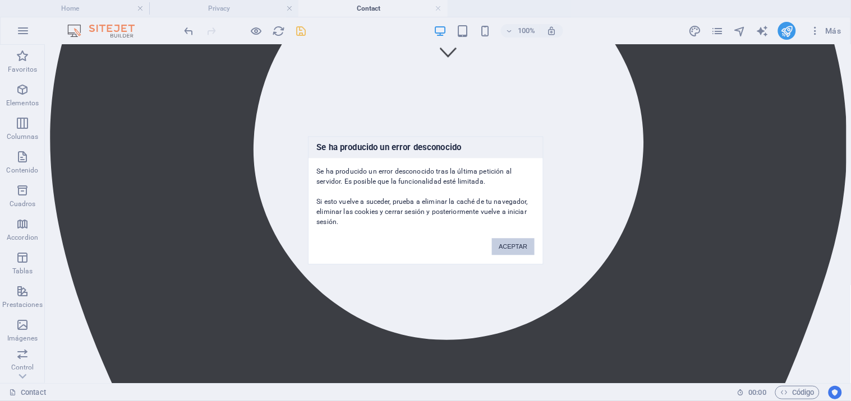
click at [513, 244] on button "ACEPTAR" at bounding box center [513, 247] width 42 height 17
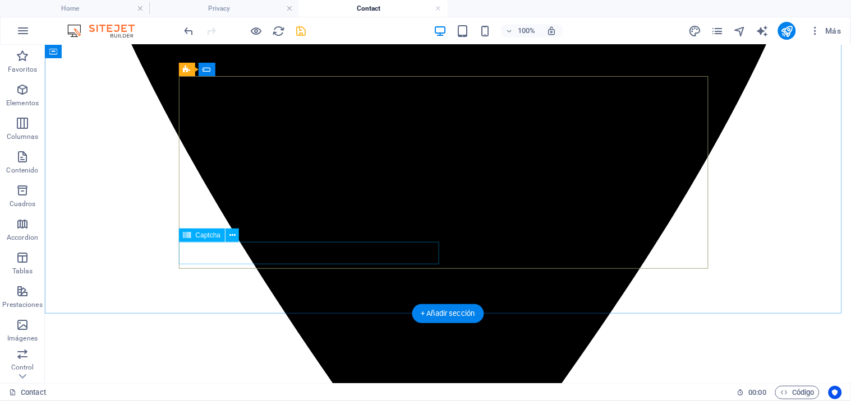
scroll to position [631, 0]
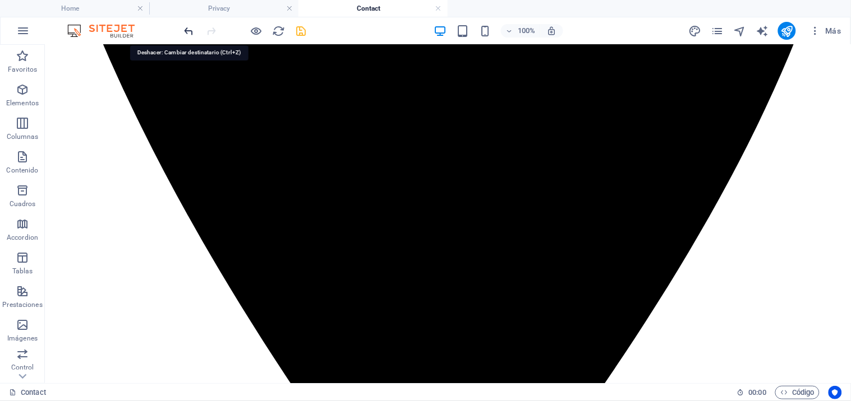
click at [190, 30] on icon "undo" at bounding box center [189, 31] width 13 height 13
click at [212, 31] on icon "redo" at bounding box center [211, 31] width 13 height 13
click at [303, 30] on icon "save" at bounding box center [301, 31] width 13 height 13
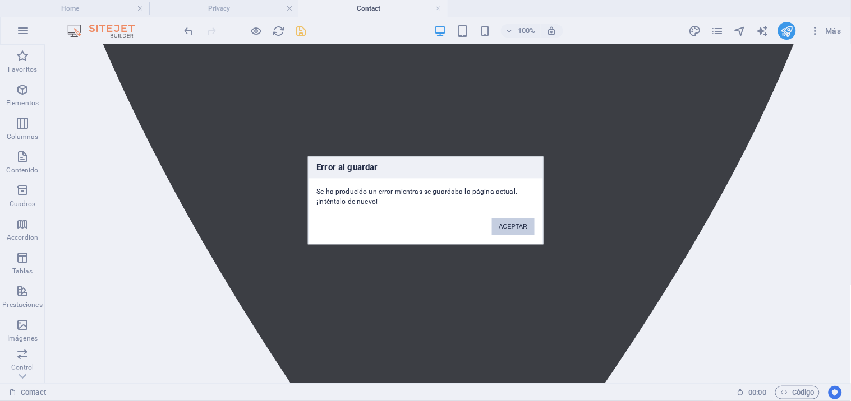
click at [519, 227] on button "ACEPTAR" at bounding box center [513, 227] width 42 height 17
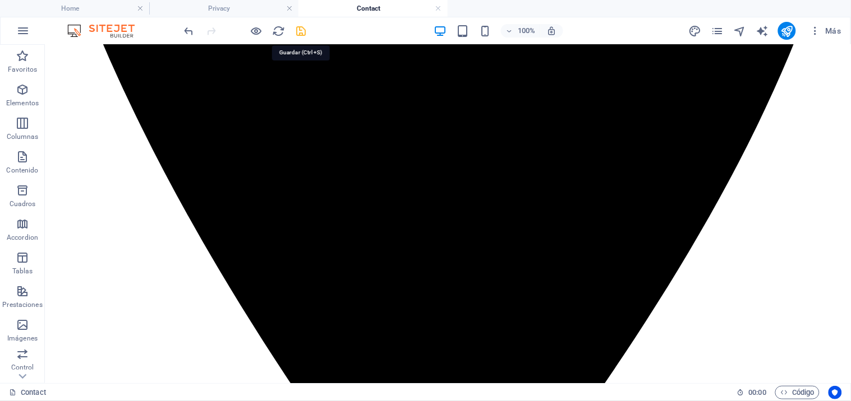
click at [301, 31] on icon "save" at bounding box center [301, 31] width 13 height 13
